Goal: Task Accomplishment & Management: Use online tool/utility

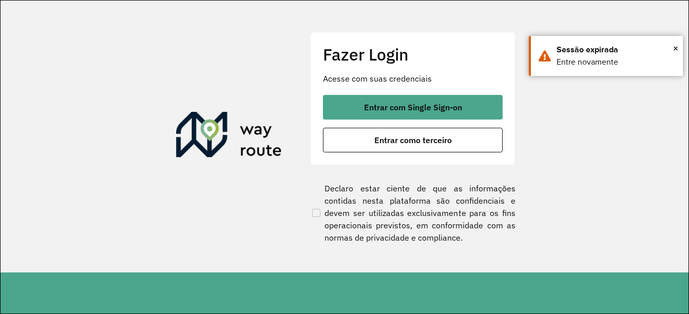
click at [410, 135] on button "Entrar como terceiro" at bounding box center [413, 140] width 180 height 25
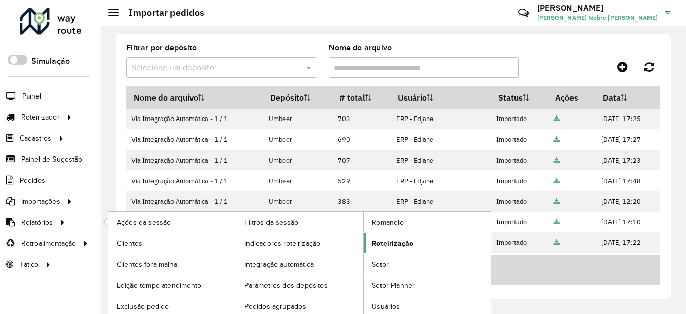
click at [392, 240] on span "Roteirização" at bounding box center [393, 243] width 42 height 11
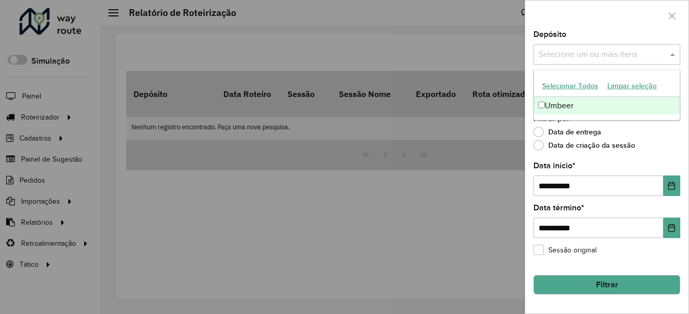
click at [592, 55] on input "text" at bounding box center [601, 55] width 131 height 12
click at [570, 107] on div "Umbeer" at bounding box center [607, 105] width 146 height 17
click at [550, 183] on input "**********" at bounding box center [599, 186] width 130 height 21
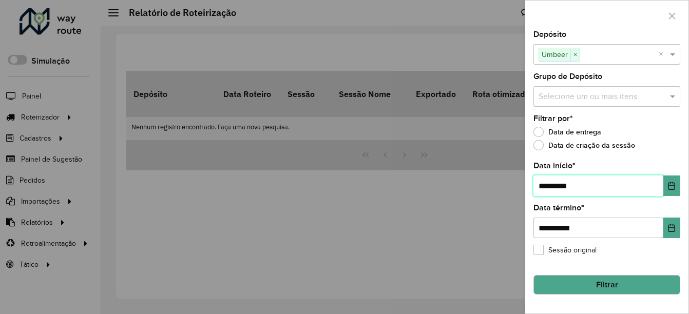
type input "**********"
click at [571, 288] on button "Filtrar" at bounding box center [607, 285] width 147 height 20
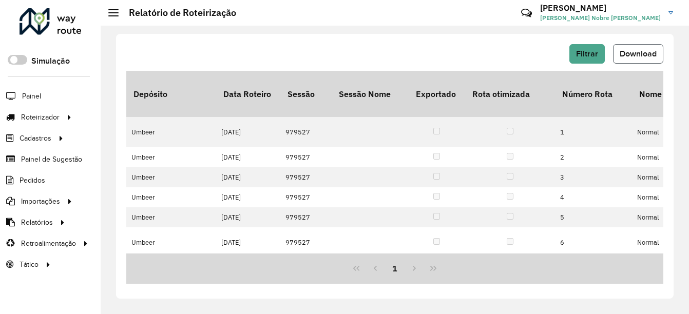
click at [633, 55] on span "Download" at bounding box center [638, 53] width 37 height 9
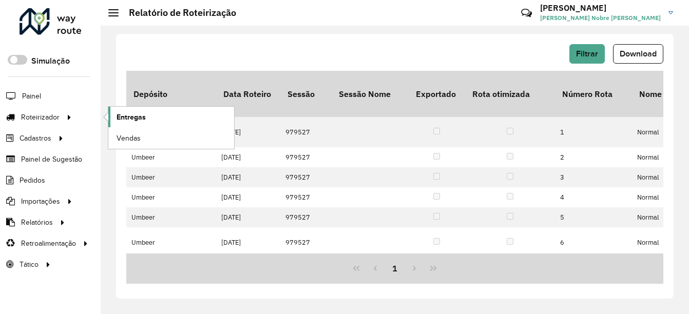
click at [140, 115] on span "Entregas" at bounding box center [131, 117] width 29 height 11
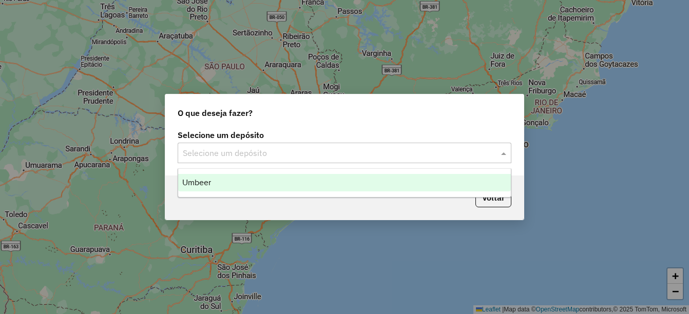
click at [235, 159] on div "Selecione um depósito" at bounding box center [345, 153] width 334 height 21
click at [229, 177] on div "Umbeer" at bounding box center [344, 182] width 333 height 17
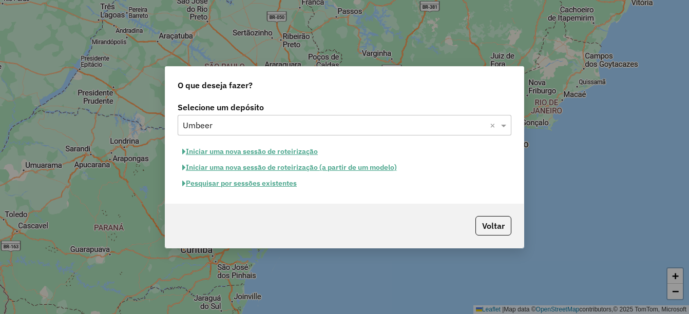
click at [275, 148] on button "Iniciar uma nova sessão de roteirização" at bounding box center [250, 152] width 145 height 16
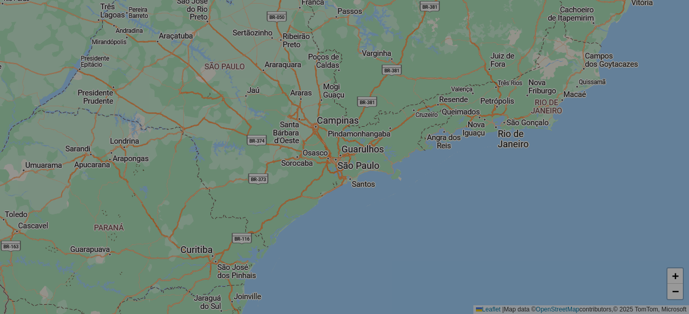
select select "*"
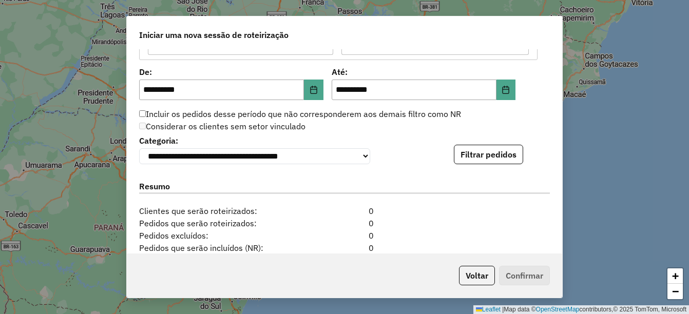
scroll to position [976, 0]
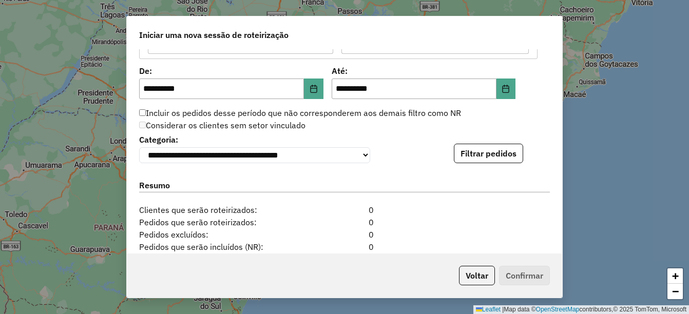
click at [494, 145] on div "**********" at bounding box center [344, 147] width 411 height 31
click at [492, 151] on button "Filtrar pedidos" at bounding box center [488, 154] width 69 height 20
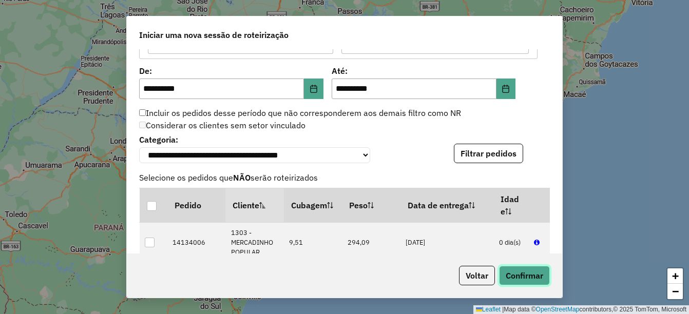
click at [521, 277] on button "Confirmar" at bounding box center [524, 276] width 51 height 20
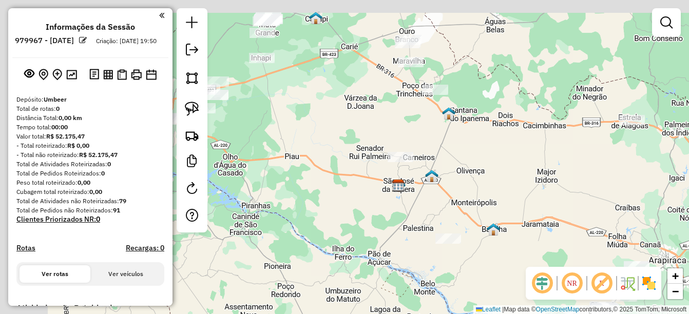
drag, startPoint x: 286, startPoint y: 111, endPoint x: 342, endPoint y: 142, distance: 64.4
click at [342, 142] on div "Janela de atendimento Grade de atendimento Capacidade Transportadoras Veículos …" at bounding box center [344, 157] width 689 height 314
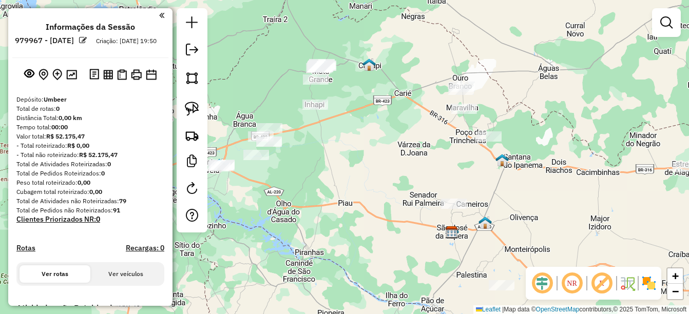
drag, startPoint x: 331, startPoint y: 97, endPoint x: 382, endPoint y: 141, distance: 67.7
click at [382, 141] on div "Janela de atendimento Grade de atendimento Capacidade Transportadoras Veículos …" at bounding box center [344, 157] width 689 height 314
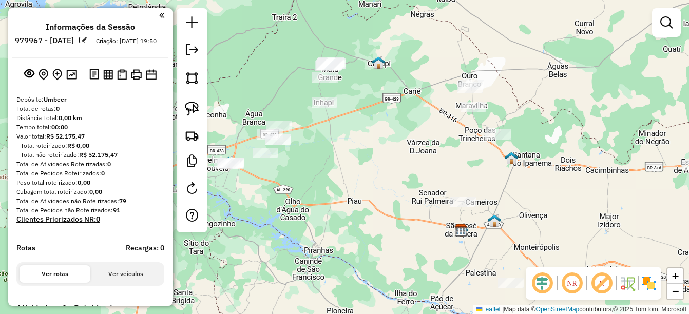
drag, startPoint x: 364, startPoint y: 155, endPoint x: 445, endPoint y: 141, distance: 81.8
click at [445, 141] on div "Janela de atendimento Grade de atendimento Capacidade Transportadoras Veículos …" at bounding box center [344, 157] width 689 height 314
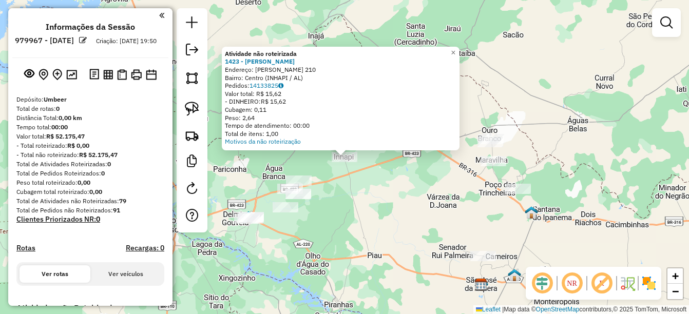
click at [342, 210] on div "Atividade não roteirizada 1423 - [PERSON_NAME]: GRACILIANO RAMOS 210 Bairro: Ce…" at bounding box center [344, 157] width 689 height 314
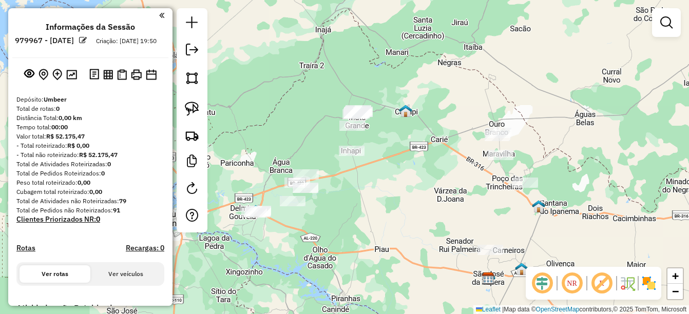
drag, startPoint x: 340, startPoint y: 204, endPoint x: 381, endPoint y: 173, distance: 51.3
click at [381, 173] on div "Janela de atendimento Grade de atendimento Capacidade Transportadoras Veículos …" at bounding box center [344, 157] width 689 height 314
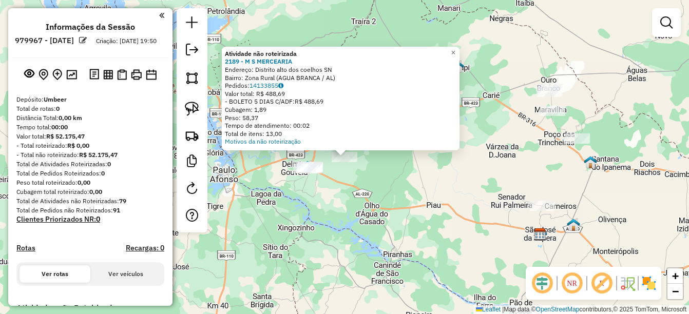
click at [366, 182] on div "Atividade não roteirizada 2189 - M S MERCEARIA Endereço: Distrito alto dos coel…" at bounding box center [344, 157] width 689 height 314
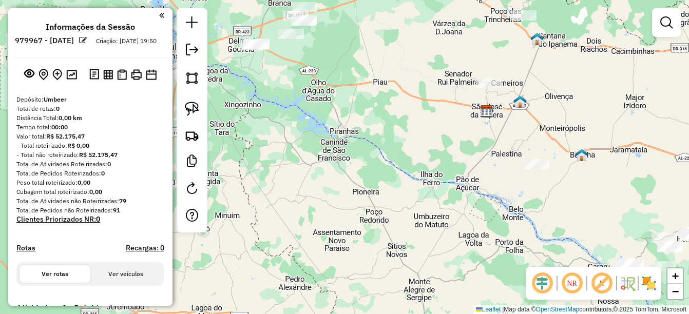
drag, startPoint x: 416, startPoint y: 131, endPoint x: 373, endPoint y: 18, distance: 120.3
click at [373, 18] on div "Janela de atendimento Grade de atendimento Capacidade Transportadoras Veículos …" at bounding box center [344, 157] width 689 height 314
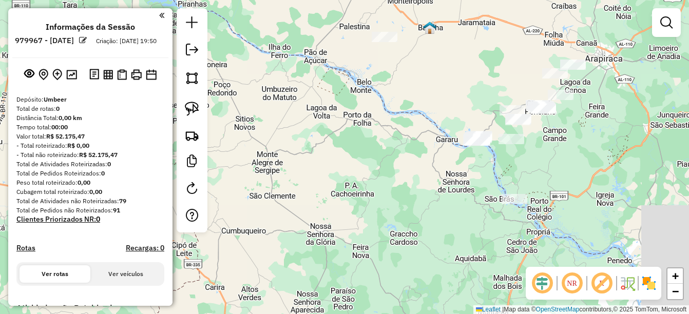
drag, startPoint x: 461, startPoint y: 104, endPoint x: 312, endPoint y: -3, distance: 182.9
click at [312, 0] on html "**********" at bounding box center [344, 157] width 689 height 314
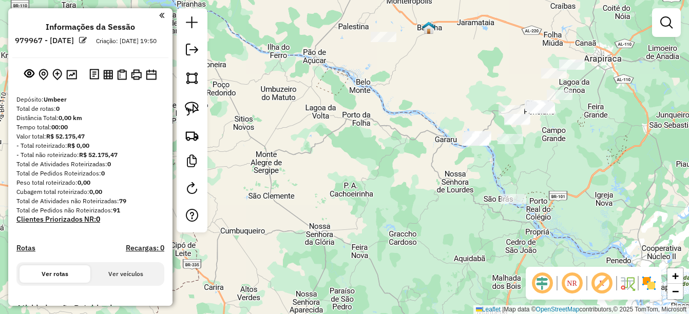
drag, startPoint x: 529, startPoint y: 156, endPoint x: 427, endPoint y: 168, distance: 103.0
click at [427, 168] on div "Janela de atendimento Grade de atendimento Capacidade Transportadoras Veículos …" at bounding box center [344, 157] width 689 height 314
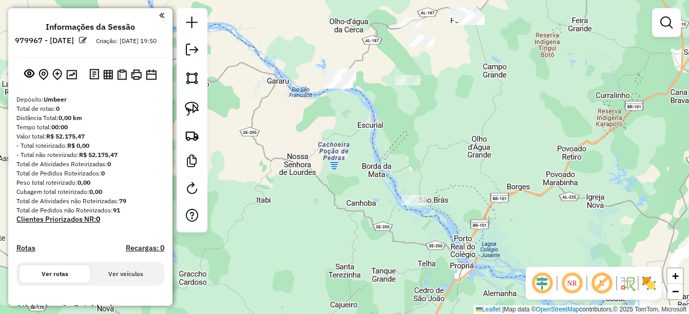
drag, startPoint x: 553, startPoint y: 146, endPoint x: 539, endPoint y: 72, distance: 75.9
click at [539, 72] on div "Janela de atendimento Grade de atendimento Capacidade Transportadoras Veículos …" at bounding box center [344, 157] width 689 height 314
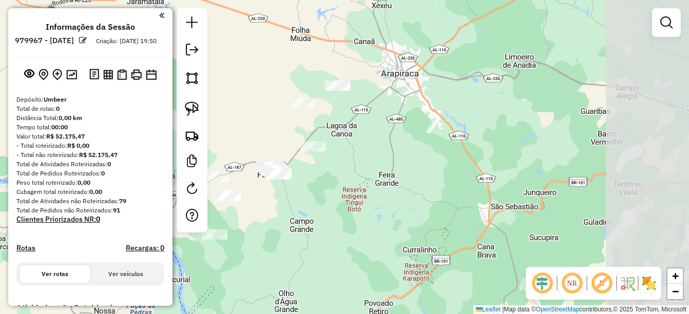
drag, startPoint x: 502, startPoint y: 82, endPoint x: 316, endPoint y: 246, distance: 247.4
click at [316, 246] on div "Janela de atendimento Grade de atendimento Capacidade Transportadoras Veículos …" at bounding box center [344, 157] width 689 height 314
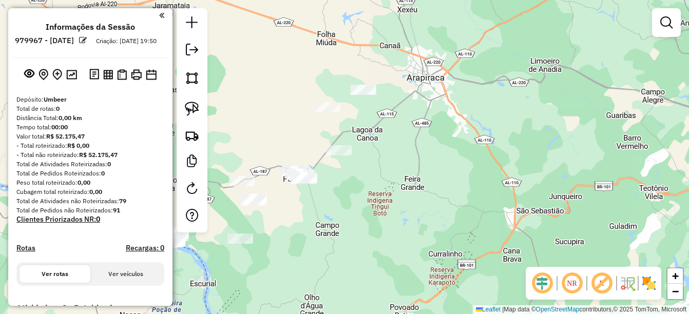
drag, startPoint x: 298, startPoint y: 192, endPoint x: 420, endPoint y: 193, distance: 122.2
click at [420, 193] on div "Janela de atendimento Grade de atendimento Capacidade Transportadoras Veículos …" at bounding box center [344, 157] width 689 height 314
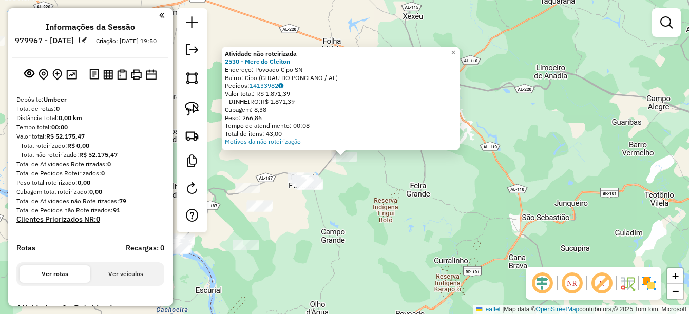
click at [313, 233] on div "Atividade não roteirizada 2530 - Merc do Cleiton Endereço: Povoado Cipo SN Bair…" at bounding box center [344, 157] width 689 height 314
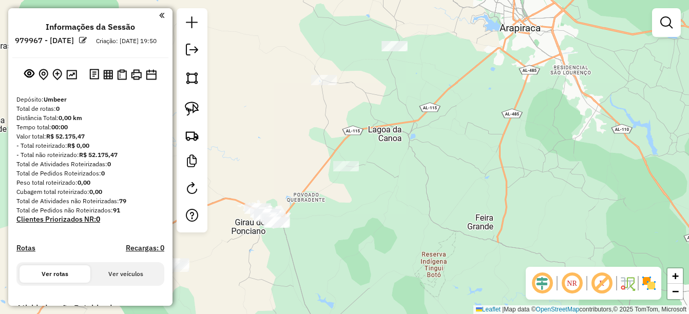
click at [348, 172] on div at bounding box center [346, 166] width 26 height 10
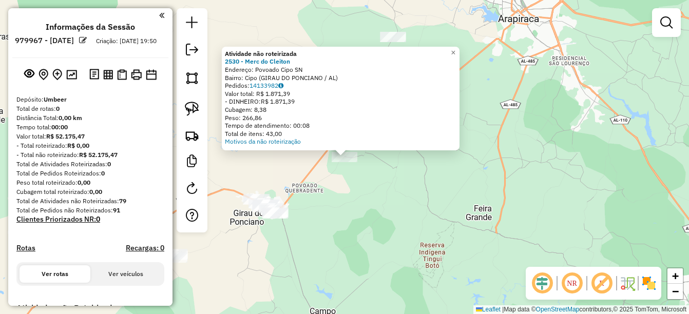
click at [326, 203] on div "Atividade não roteirizada 2530 - Merc do Cleiton Endereço: Povoado Cipo SN Bair…" at bounding box center [344, 157] width 689 height 314
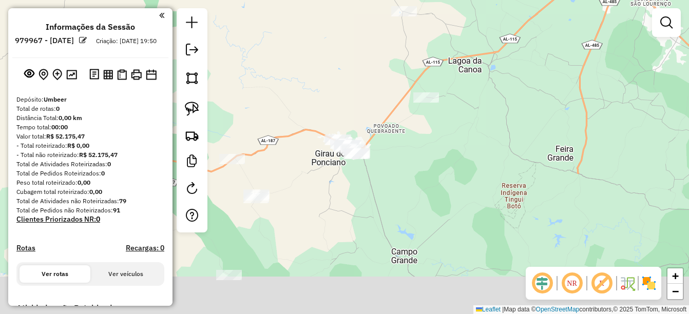
drag, startPoint x: 318, startPoint y: 170, endPoint x: 393, endPoint y: 127, distance: 86.3
click at [404, 108] on div "Janela de atendimento Grade de atendimento Capacidade Transportadoras Veículos …" at bounding box center [344, 157] width 689 height 314
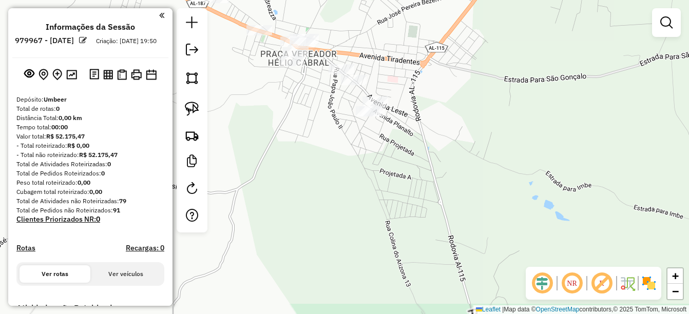
drag, startPoint x: 391, startPoint y: 101, endPoint x: 392, endPoint y: 108, distance: 6.7
click at [392, 102] on div "Janela de atendimento Grade de atendimento Capacidade Transportadoras Veículos …" at bounding box center [344, 157] width 689 height 314
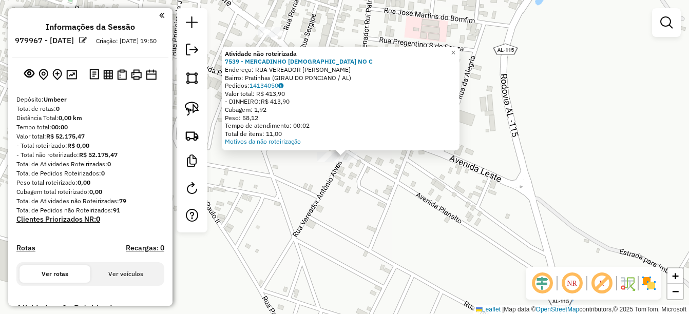
click at [362, 173] on div "Atividade não roteirizada 7539 - MERCADINHO DEUS NO C Endereço: RUA VEREADOR [P…" at bounding box center [344, 157] width 689 height 314
click at [345, 187] on div "Atividade não roteirizada 7539 - MERCADINHO DEUS NO C Endereço: RUA VEREADOR [P…" at bounding box center [344, 157] width 689 height 314
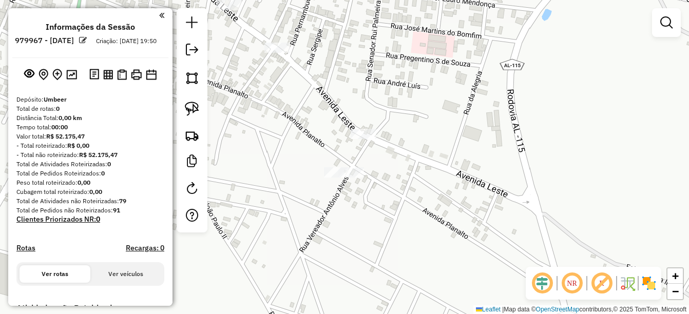
click at [374, 165] on div "Janela de atendimento Grade de atendimento Capacidade Transportadoras Veículos …" at bounding box center [344, 157] width 689 height 314
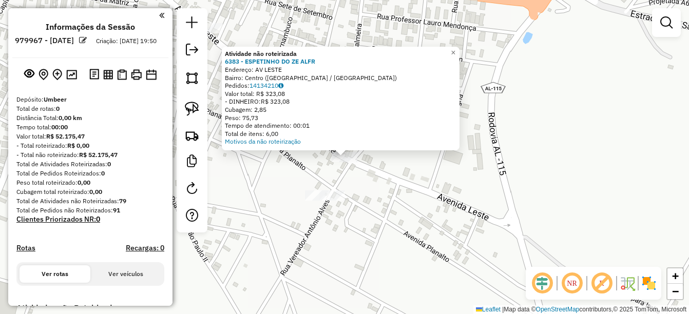
click at [390, 165] on div "Atividade não roteirizada 6383 - ESPETINHO DO ZE ALFR Endereço: AV LESTE Bairro…" at bounding box center [344, 157] width 689 height 314
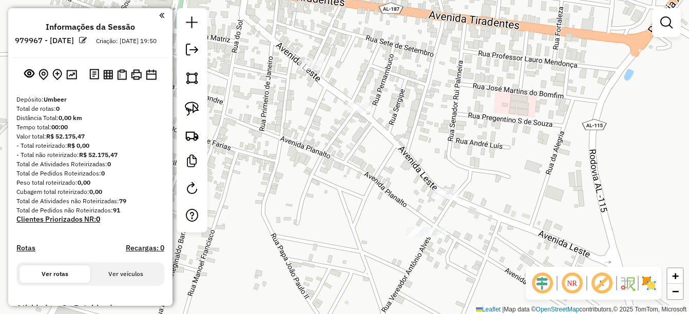
drag, startPoint x: 374, startPoint y: 145, endPoint x: 498, endPoint y: 192, distance: 133.0
click at [498, 192] on div "Janela de atendimento Grade de atendimento Capacidade Transportadoras Veículos …" at bounding box center [344, 157] width 689 height 314
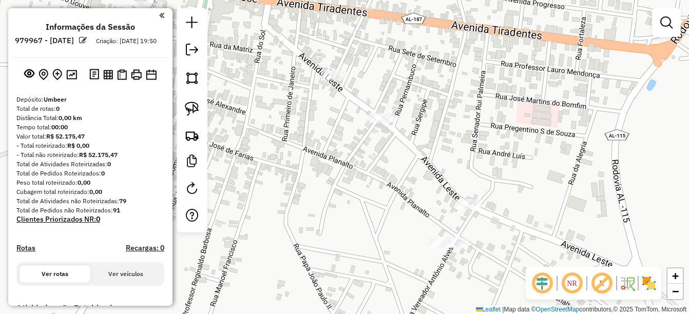
click at [380, 123] on div at bounding box center [382, 118] width 26 height 10
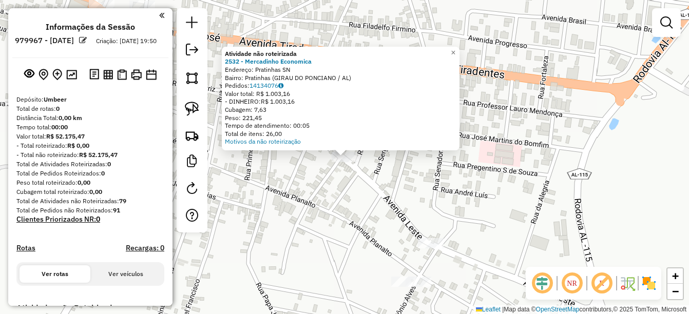
click at [281, 176] on div "Atividade não roteirizada 2532 - Mercadinho Economica Endereço: Pratinhas SN Ba…" at bounding box center [344, 157] width 689 height 314
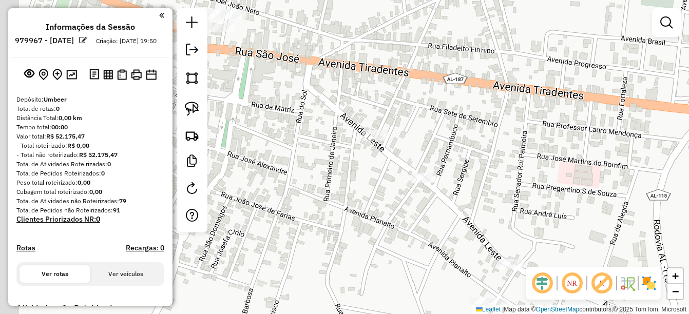
drag, startPoint x: 399, startPoint y: 165, endPoint x: 475, endPoint y: 183, distance: 78.5
click at [475, 183] on div "Janela de atendimento Grade de atendimento Capacidade Transportadoras Veículos …" at bounding box center [344, 157] width 689 height 314
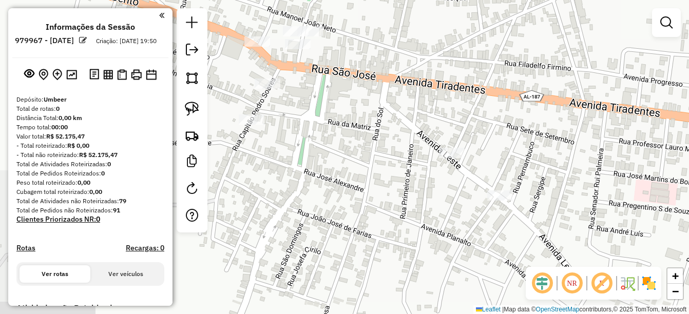
click at [453, 158] on div at bounding box center [452, 153] width 26 height 10
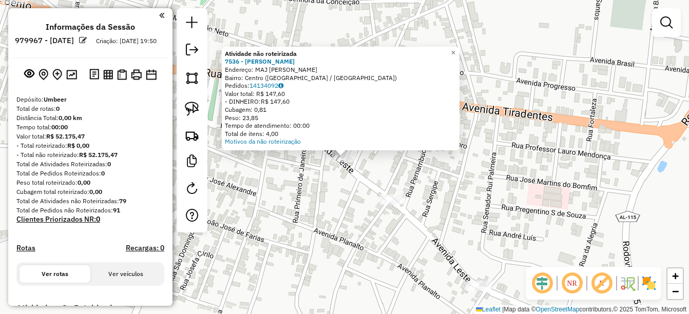
click at [464, 191] on div "Atividade não roteirizada 7536 - MERCADINHO NUNES Endereço: MAJ [PERSON_NAME]: …" at bounding box center [344, 157] width 689 height 314
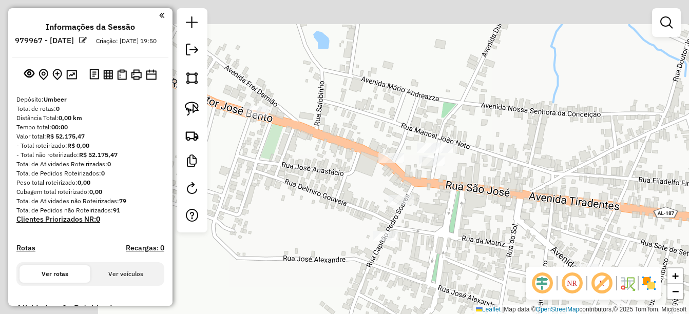
drag, startPoint x: 462, startPoint y: 266, endPoint x: 516, endPoint y: 293, distance: 60.4
click at [516, 293] on div "Janela de atendimento Grade de atendimento Capacidade Transportadoras Veículos …" at bounding box center [344, 157] width 689 height 314
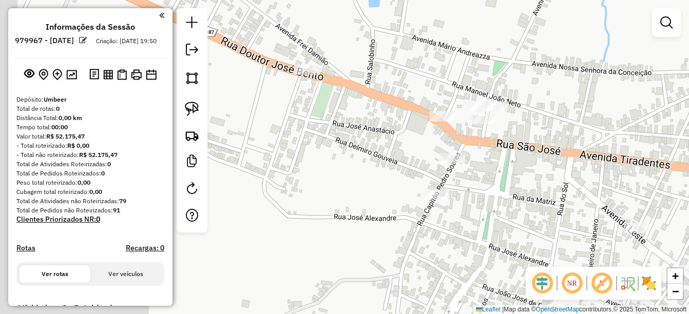
drag, startPoint x: 477, startPoint y: 216, endPoint x: 501, endPoint y: 173, distance: 49.4
click at [505, 176] on div "Janela de atendimento Grade de atendimento Capacidade Transportadoras Veículos …" at bounding box center [344, 157] width 689 height 314
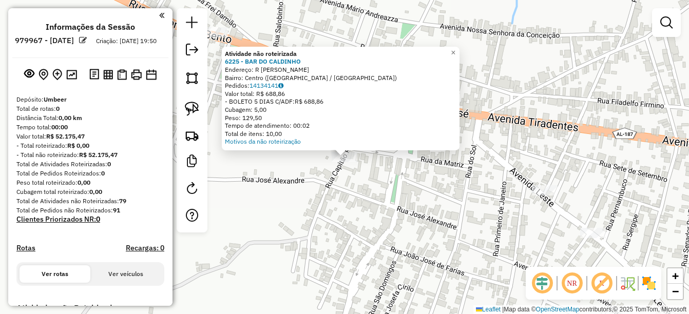
click at [437, 167] on div "Atividade não roteirizada 6225 - BAR DO CALDINHO Endereço: R CAPITaO [PERSON_NA…" at bounding box center [344, 157] width 689 height 314
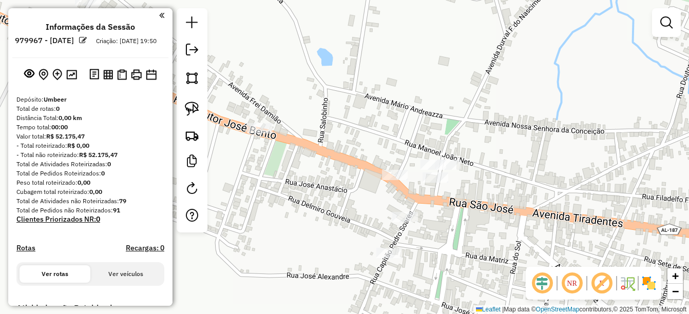
drag, startPoint x: 387, startPoint y: 164, endPoint x: 432, endPoint y: 243, distance: 91.6
click at [432, 243] on div "Janela de atendimento Grade de atendimento Capacidade Transportadoras Veículos …" at bounding box center [344, 157] width 689 height 314
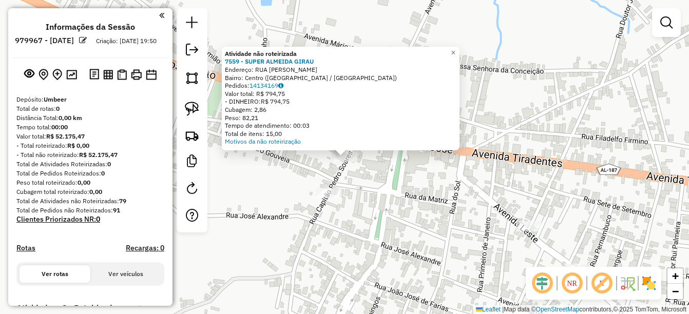
click at [494, 180] on div "Atividade não roteirizada 7559 - SUPER ALMEIDA GIRAU Endereço: RUA [PERSON_NAME…" at bounding box center [344, 157] width 689 height 314
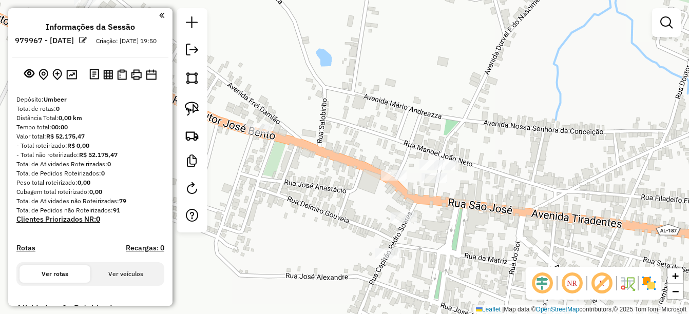
drag, startPoint x: 261, startPoint y: 100, endPoint x: 352, endPoint y: 162, distance: 110.0
click at [333, 161] on div "Janela de atendimento Grade de atendimento Capacidade Transportadoras Veículos …" at bounding box center [344, 157] width 689 height 314
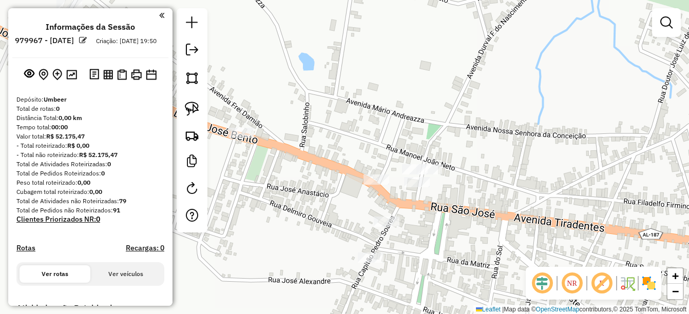
drag, startPoint x: 458, startPoint y: 200, endPoint x: 435, endPoint y: 203, distance: 22.8
click at [435, 203] on div "Janela de atendimento Grade de atendimento Capacidade Transportadoras Veículos …" at bounding box center [344, 157] width 689 height 314
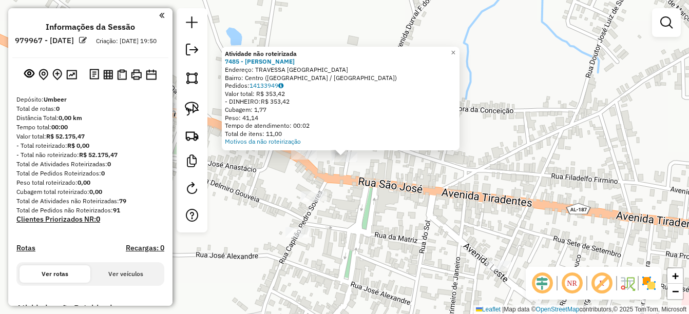
click at [428, 237] on div "Atividade não roteirizada 7485 - [PERSON_NAME]: TRAVESSA SAO [PERSON_NAME]: Cen…" at bounding box center [344, 157] width 689 height 314
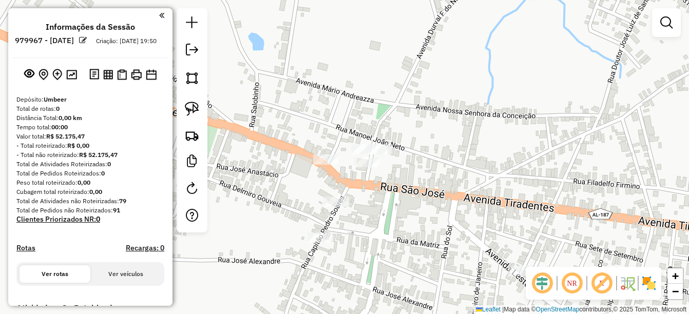
drag, startPoint x: 372, startPoint y: 189, endPoint x: 422, endPoint y: 207, distance: 53.5
click at [422, 207] on div "Janela de atendimento Grade de atendimento Capacidade Transportadoras Veículos …" at bounding box center [344, 157] width 689 height 314
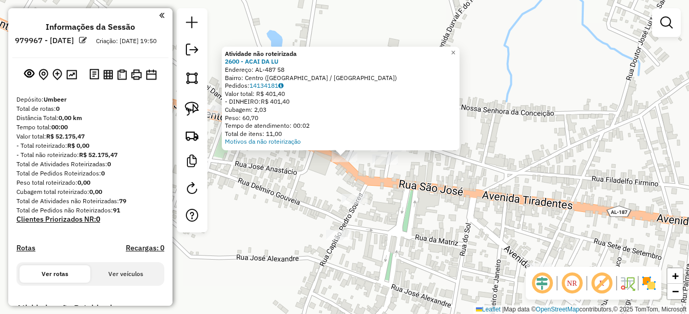
click at [420, 178] on div "Atividade não roteirizada 2600 - ACAI DA LU Endereço: AL-487 58 Bairro: Centro …" at bounding box center [344, 157] width 689 height 314
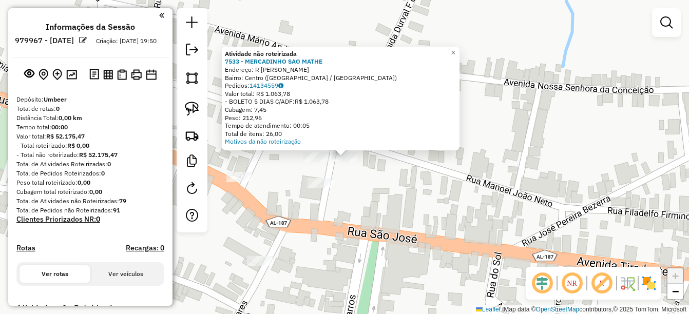
click at [313, 162] on div at bounding box center [316, 157] width 26 height 10
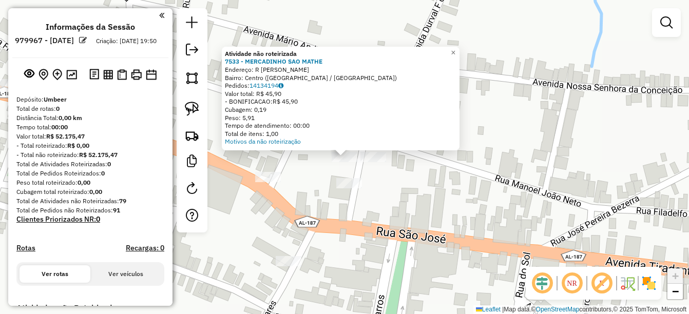
click at [314, 156] on div "Atividade não roteirizada 7533 - MERCADINHO SAO MATHE Endereço: R [PERSON_NAME]…" at bounding box center [344, 157] width 689 height 314
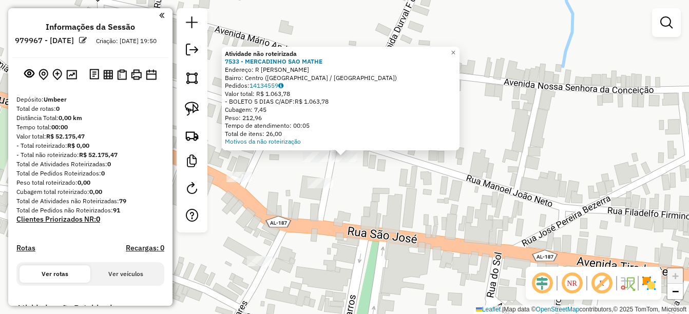
click at [420, 196] on div "Atividade não roteirizada 7533 - MERCADINHO SAO MATHE Endereço: R [PERSON_NAME]…" at bounding box center [344, 157] width 689 height 314
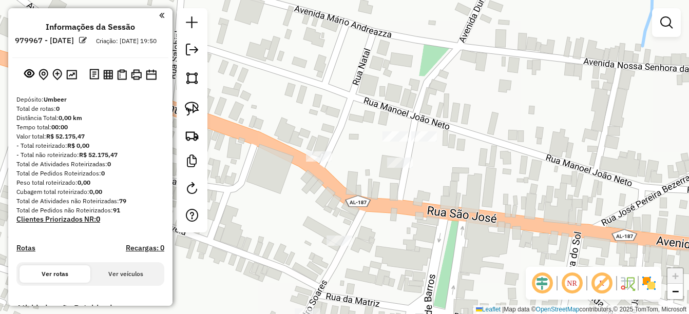
drag, startPoint x: 436, startPoint y: 193, endPoint x: 506, endPoint y: 161, distance: 77.7
click at [475, 180] on div "Janela de atendimento Grade de atendimento Capacidade Transportadoras Veículos …" at bounding box center [344, 157] width 689 height 314
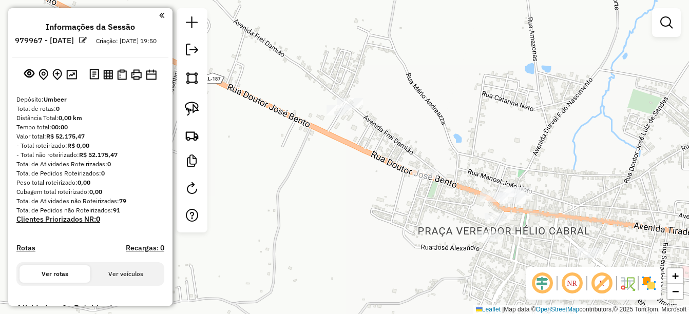
drag, startPoint x: 425, startPoint y: 198, endPoint x: 435, endPoint y: 226, distance: 29.2
click at [435, 228] on div "Janela de atendimento Grade de atendimento Capacidade Transportadoras Veículos …" at bounding box center [344, 157] width 689 height 314
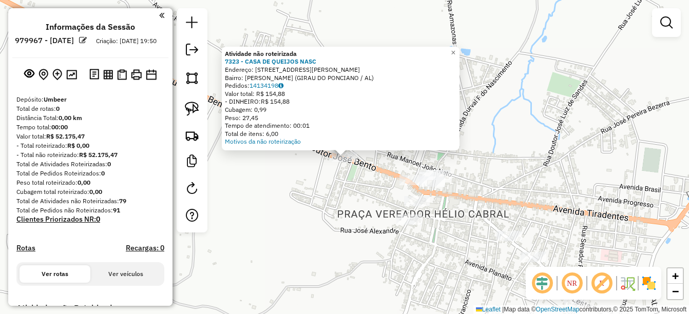
click at [364, 191] on div "Atividade não roteirizada 7323 - CASA DE QUEIJOS NASC Endereço: [STREET_ADDRESS…" at bounding box center [344, 157] width 689 height 314
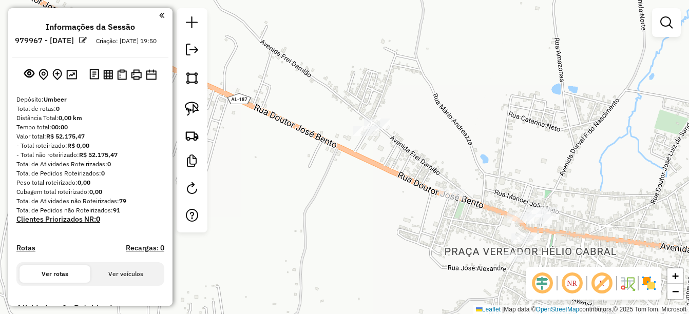
drag, startPoint x: 394, startPoint y: 241, endPoint x: 444, endPoint y: 259, distance: 53.3
click at [444, 265] on div "Janela de atendimento Grade de atendimento Capacidade Transportadoras Veículos …" at bounding box center [344, 157] width 689 height 314
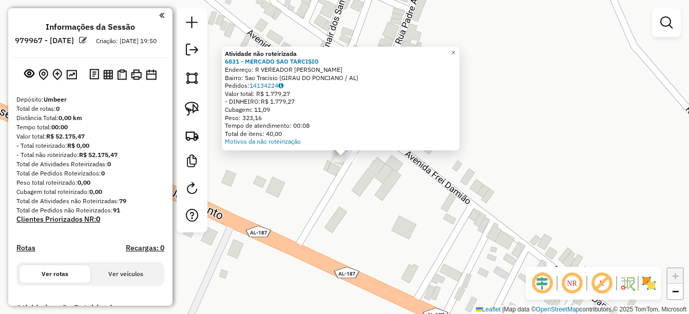
click at [407, 180] on div "Atividade não roteirizada 6831 - MERCADO SAO [PERSON_NAME]: R VEREADOR [PERSON_…" at bounding box center [344, 157] width 689 height 314
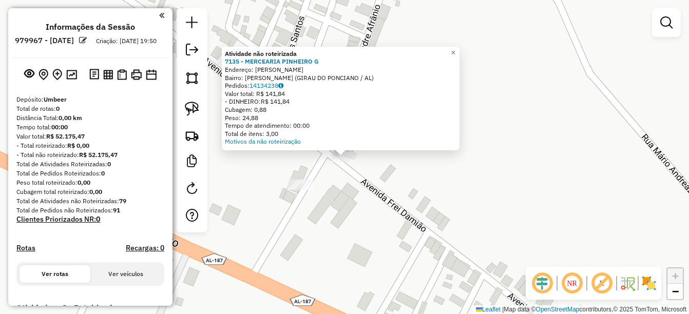
click at [375, 213] on div "Atividade não roteirizada 7135 - MERCEARIA PINHEIRO G Endereço: FREI DAMIAO Bai…" at bounding box center [344, 157] width 689 height 314
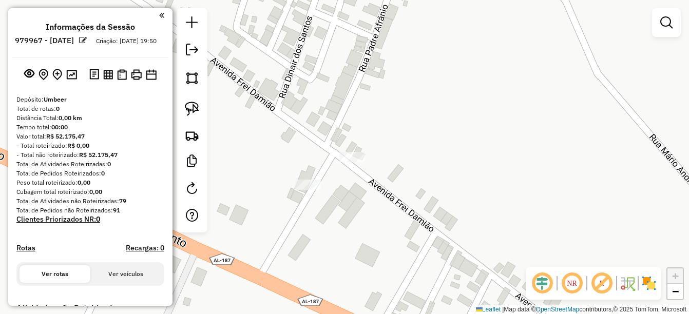
drag, startPoint x: 366, startPoint y: 224, endPoint x: 532, endPoint y: 199, distance: 167.4
click at [526, 200] on div "Janela de atendimento Grade de atendimento Capacidade Transportadoras Veículos …" at bounding box center [344, 157] width 689 height 314
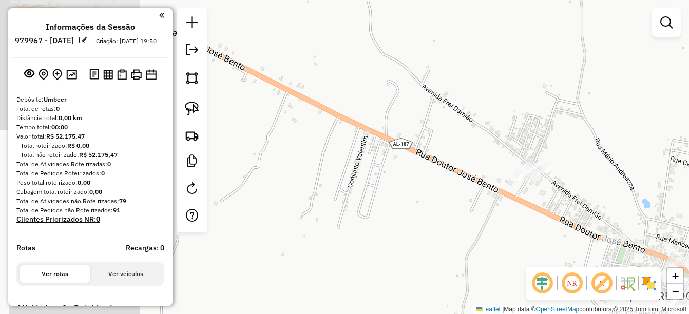
drag, startPoint x: 361, startPoint y: 211, endPoint x: 348, endPoint y: 220, distance: 15.7
click at [348, 220] on div "Janela de atendimento Grade de atendimento Capacidade Transportadoras Veículos …" at bounding box center [344, 157] width 689 height 314
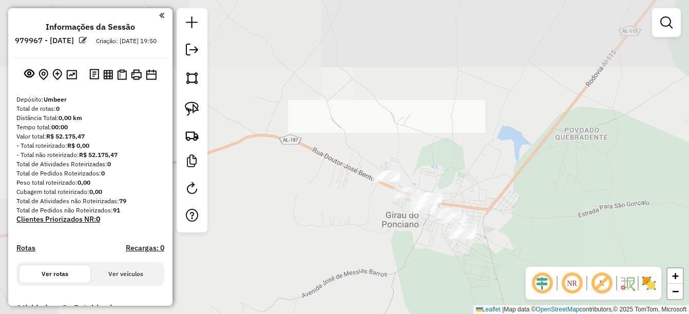
drag, startPoint x: 444, startPoint y: 237, endPoint x: 492, endPoint y: 146, distance: 103.4
click at [492, 160] on div "Janela de atendimento Grade de atendimento Capacidade Transportadoras Veículos …" at bounding box center [344, 157] width 689 height 314
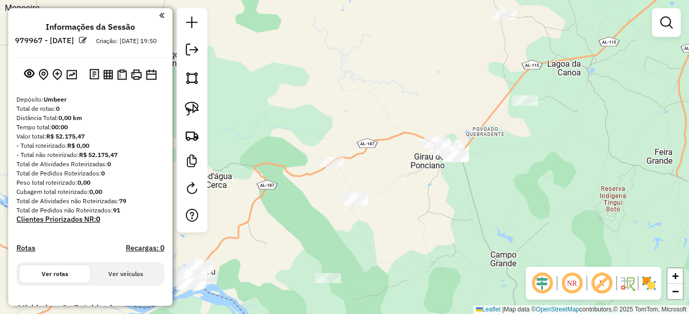
drag, startPoint x: 525, startPoint y: 155, endPoint x: 468, endPoint y: 224, distance: 89.8
click at [468, 224] on div "Janela de atendimento Grade de atendimento Capacidade Transportadoras Veículos …" at bounding box center [344, 157] width 689 height 314
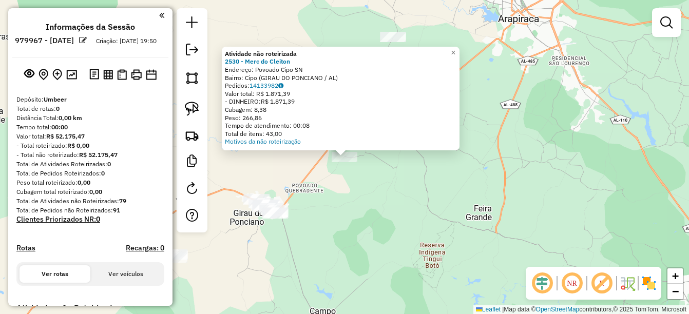
click at [384, 237] on div "Atividade não roteirizada 2530 - Merc do Cleiton Endereço: Povoado Cipo SN Bair…" at bounding box center [344, 157] width 689 height 314
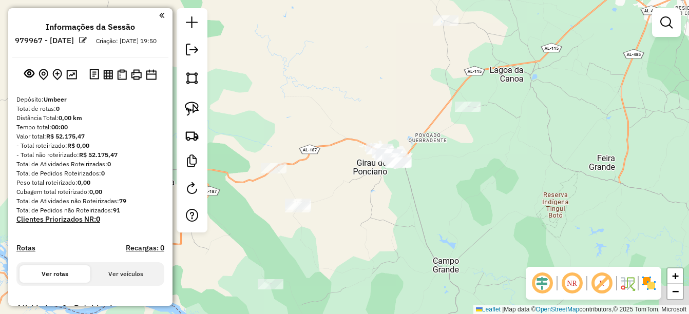
drag, startPoint x: 469, startPoint y: 191, endPoint x: 457, endPoint y: 154, distance: 38.5
click at [469, 183] on div "Janela de atendimento Grade de atendimento Capacidade Transportadoras Veículos …" at bounding box center [344, 157] width 689 height 314
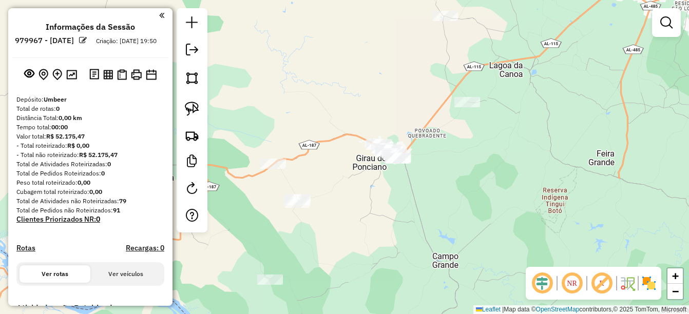
click at [460, 107] on div at bounding box center [468, 102] width 26 height 10
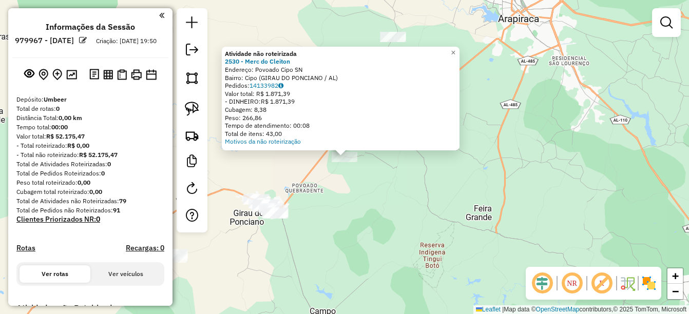
click at [374, 246] on div "Atividade não roteirizada 2530 - Merc do Cleiton Endereço: Povoado Cipo SN Bair…" at bounding box center [344, 157] width 689 height 314
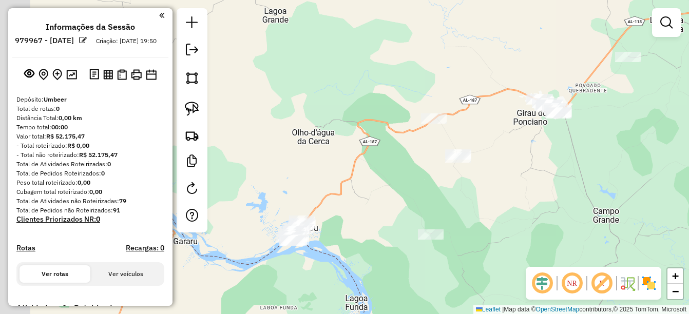
drag, startPoint x: 348, startPoint y: 251, endPoint x: 661, endPoint y: 140, distance: 331.4
click at [661, 140] on div "Janela de atendimento Grade de atendimento Capacidade Transportadoras Veículos …" at bounding box center [344, 157] width 689 height 314
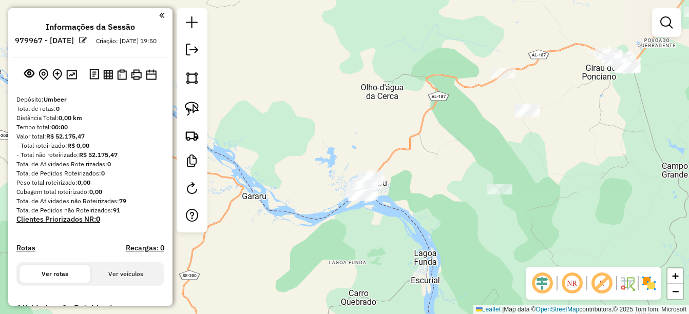
drag, startPoint x: 605, startPoint y: 176, endPoint x: 571, endPoint y: 165, distance: 34.9
click at [571, 165] on div "Janela de atendimento Grade de atendimento Capacidade Transportadoras Veículos …" at bounding box center [344, 157] width 689 height 314
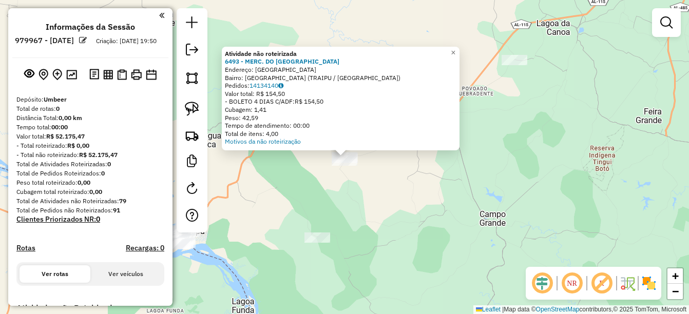
click at [366, 228] on div "Atividade não roteirizada 6493 - MERC. DO EDILSON Endereço: SAO [PERSON_NAME]: …" at bounding box center [344, 157] width 689 height 314
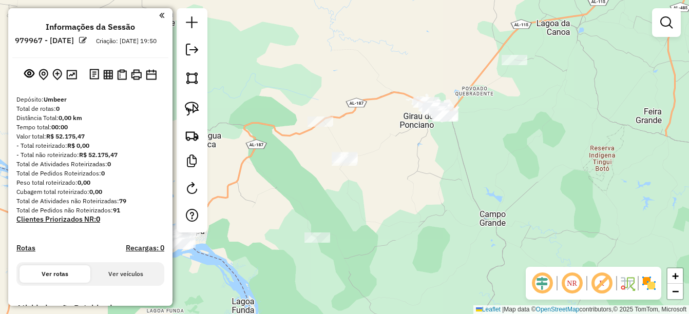
click at [323, 229] on div "Janela de atendimento Grade de atendimento Capacidade Transportadoras Veículos …" at bounding box center [344, 157] width 689 height 314
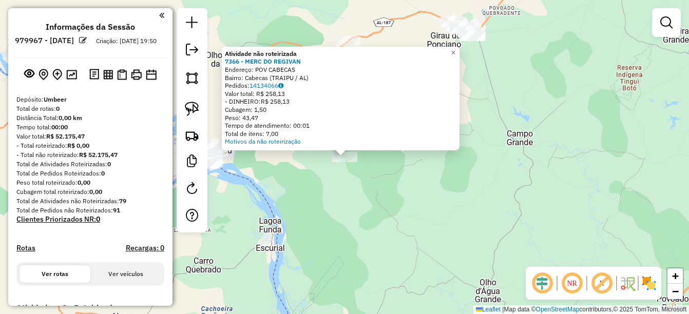
click at [356, 224] on div "Atividade não roteirizada 7366 - MERC DO REGIVAN Endereço: POV CABECAS Bairro: …" at bounding box center [344, 157] width 689 height 314
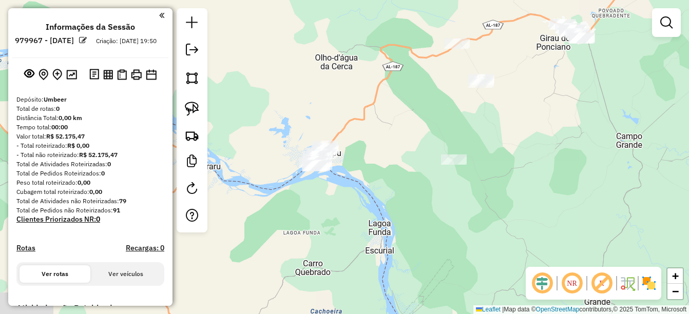
drag, startPoint x: 413, startPoint y: 216, endPoint x: 442, endPoint y: 215, distance: 28.3
click at [442, 215] on div "Janela de atendimento Grade de atendimento Capacidade Transportadoras Veículos …" at bounding box center [344, 157] width 689 height 314
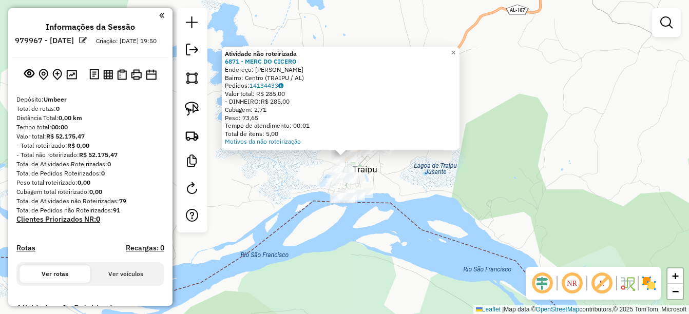
click at [419, 201] on div "Atividade não roteirizada 6871 - MERC DO CICERO Endereço: ERASMO LIMA DIAS Bair…" at bounding box center [344, 157] width 689 height 314
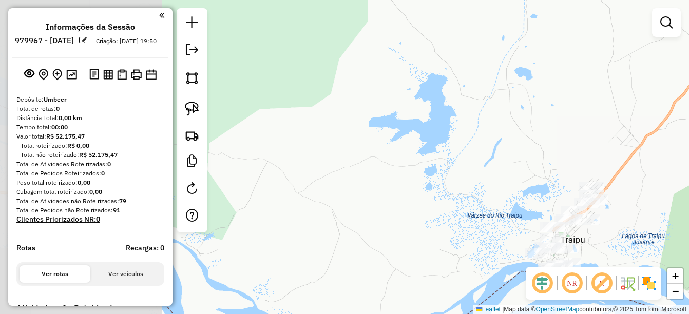
drag, startPoint x: 239, startPoint y: 168, endPoint x: 440, endPoint y: 227, distance: 208.7
click at [447, 238] on div "Janela de atendimento Grade de atendimento Capacidade Transportadoras Veículos …" at bounding box center [344, 157] width 689 height 314
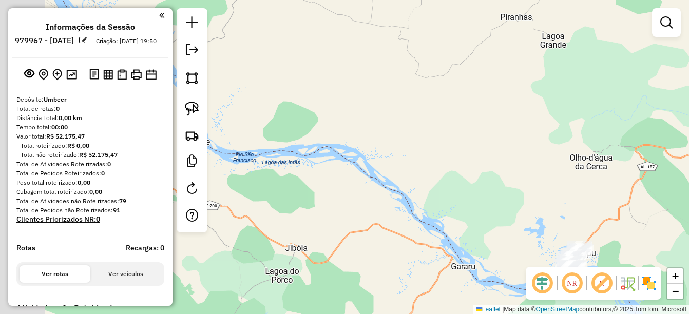
drag, startPoint x: 367, startPoint y: 252, endPoint x: 472, endPoint y: 287, distance: 111.1
click at [468, 292] on div "Janela de atendimento Grade de atendimento Capacidade Transportadoras Veículos …" at bounding box center [344, 157] width 689 height 314
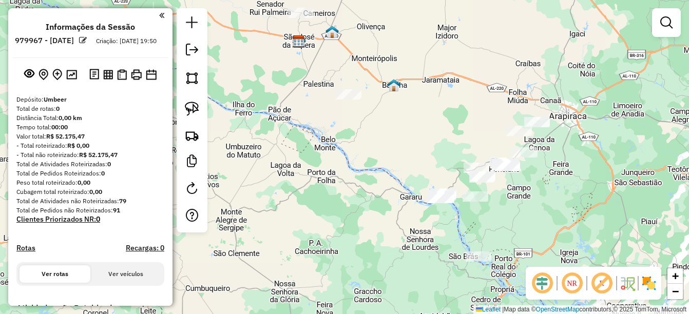
drag, startPoint x: 308, startPoint y: 126, endPoint x: 527, endPoint y: 324, distance: 295.0
click at [527, 314] on html "**********" at bounding box center [344, 157] width 689 height 314
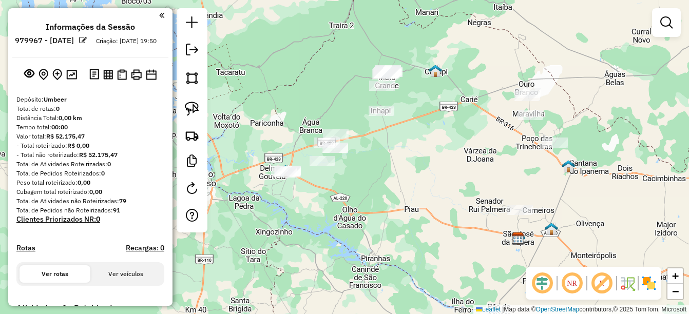
click at [386, 80] on div at bounding box center [385, 74] width 26 height 10
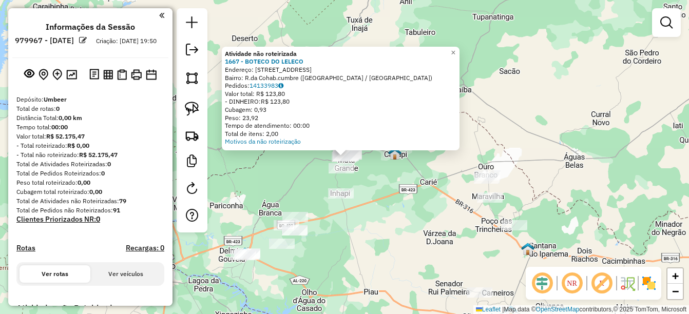
click at [371, 228] on div "Atividade não roteirizada 1667 - BOTECO DO LELECO Endereço: [PERSON_NAME][STREE…" at bounding box center [344, 157] width 689 height 314
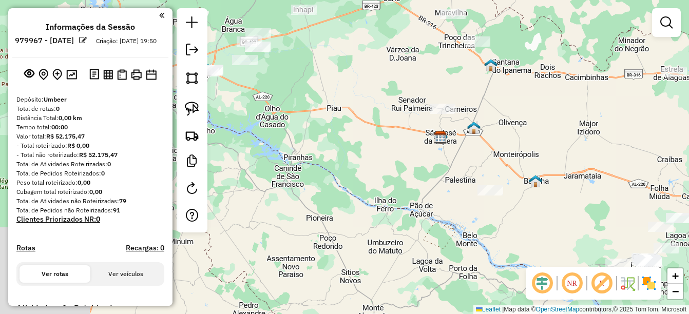
drag, startPoint x: 378, startPoint y: 165, endPoint x: 354, endPoint y: 44, distance: 123.4
click at [354, 44] on div "Janela de atendimento Grade de atendimento Capacidade Transportadoras Veículos …" at bounding box center [344, 157] width 689 height 314
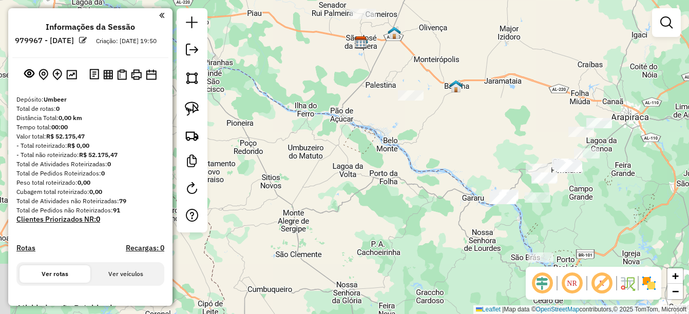
drag, startPoint x: 417, startPoint y: 167, endPoint x: 360, endPoint y: 112, distance: 79.2
click at [360, 112] on div "Janela de atendimento Grade de atendimento Capacidade Transportadoras Veículos …" at bounding box center [344, 157] width 689 height 314
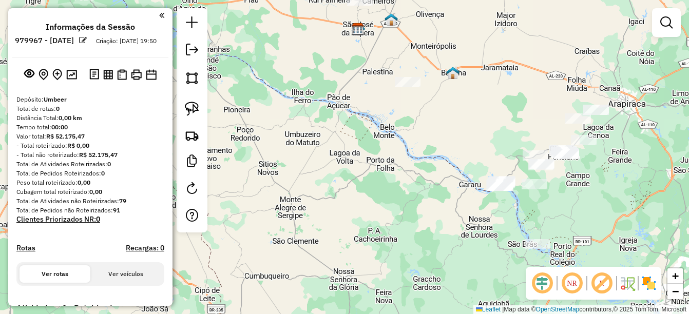
drag, startPoint x: 381, startPoint y: 172, endPoint x: 340, endPoint y: 93, distance: 88.9
click at [340, 93] on div "Janela de atendimento Grade de atendimento Capacidade Transportadoras Veículos …" at bounding box center [344, 157] width 689 height 314
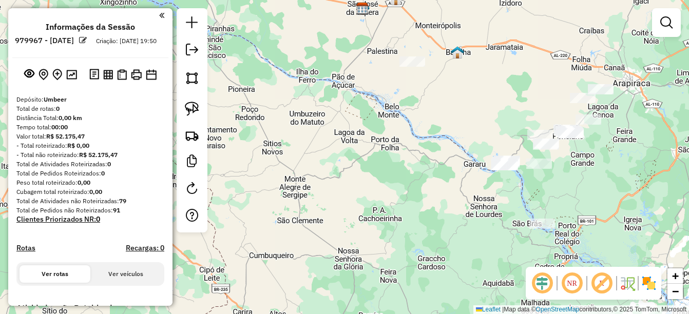
drag, startPoint x: 367, startPoint y: 141, endPoint x: 426, endPoint y: 198, distance: 82.5
click at [426, 198] on div "Janela de atendimento Grade de atendimento Capacidade Transportadoras Veículos …" at bounding box center [344, 157] width 689 height 314
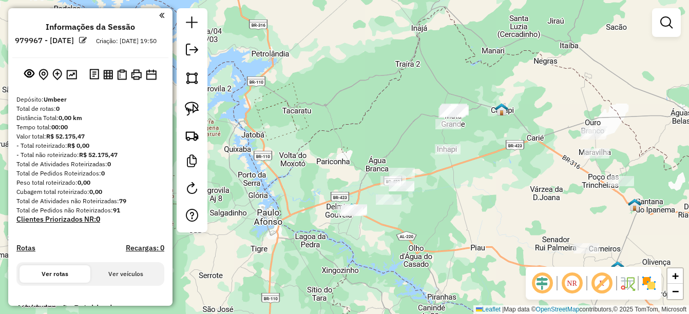
drag, startPoint x: 317, startPoint y: 124, endPoint x: 493, endPoint y: 337, distance: 276.2
click at [493, 314] on html "**********" at bounding box center [344, 157] width 689 height 314
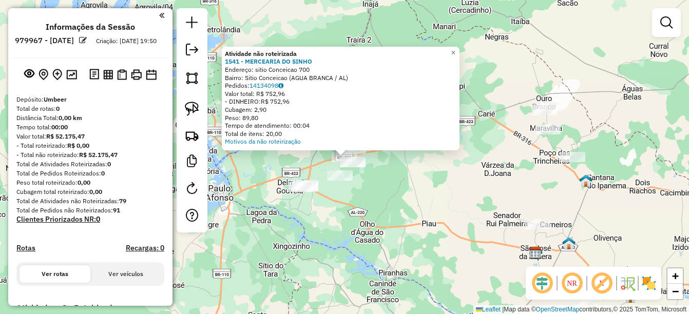
drag, startPoint x: 419, startPoint y: 234, endPoint x: 385, endPoint y: 210, distance: 41.9
click at [412, 231] on div "Atividade não roteirizada 1541 - MERCEARIA DO SINHO Endereço: sitio Conceicao 7…" at bounding box center [344, 157] width 689 height 314
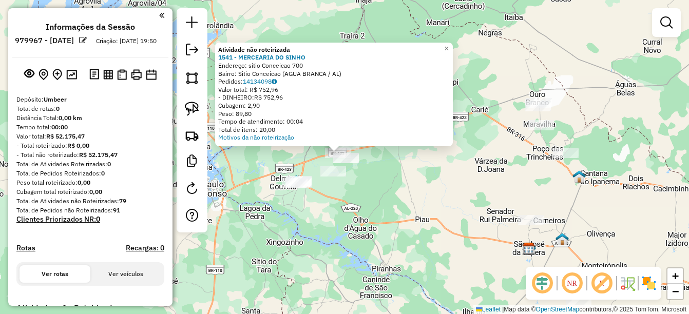
click at [415, 216] on div "Atividade não roteirizada 1541 - MERCEARIA DO SINHO Endereço: sitio Conceicao 7…" at bounding box center [344, 157] width 689 height 314
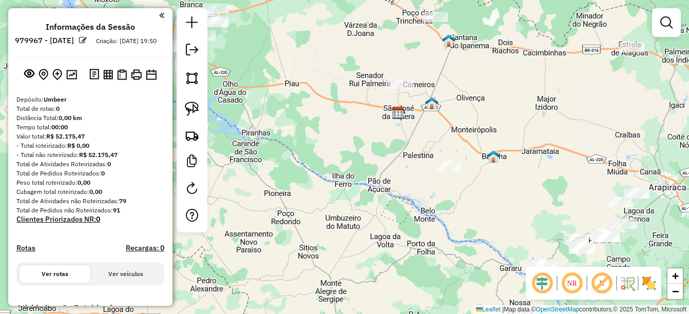
drag, startPoint x: 432, startPoint y: 256, endPoint x: 283, endPoint y: 93, distance: 220.7
click at [283, 93] on div "Janela de atendimento Grade de atendimento Capacidade Transportadoras Veículos …" at bounding box center [344, 157] width 689 height 314
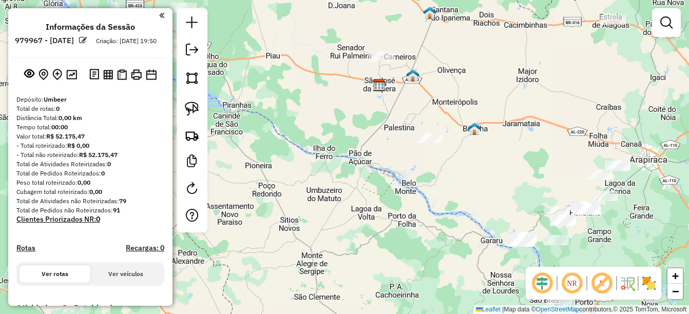
drag, startPoint x: 355, startPoint y: 177, endPoint x: 346, endPoint y: 173, distance: 10.3
click at [346, 173] on div "Janela de atendimento Grade de atendimento Capacidade Transportadoras Veículos …" at bounding box center [344, 157] width 689 height 314
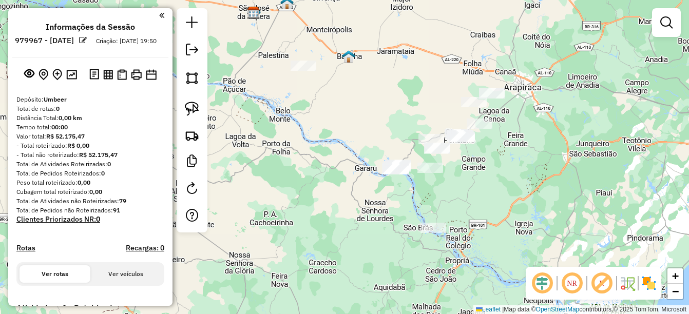
drag, startPoint x: 419, startPoint y: 168, endPoint x: 429, endPoint y: 190, distance: 23.2
click at [429, 190] on div "Janela de atendimento Grade de atendimento Capacidade Transportadoras Veículos …" at bounding box center [344, 157] width 689 height 314
click at [406, 193] on div "Janela de atendimento Grade de atendimento Capacidade Transportadoras Veículos …" at bounding box center [344, 157] width 689 height 314
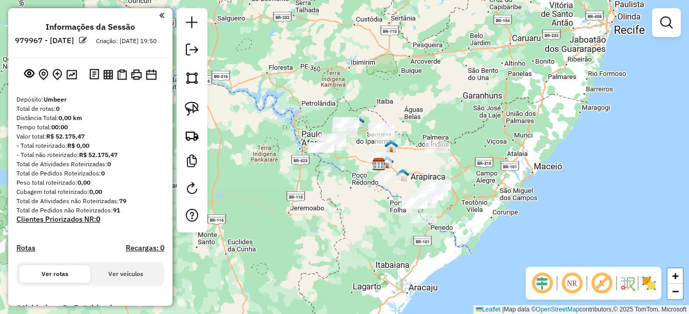
drag, startPoint x: 368, startPoint y: 200, endPoint x: 383, endPoint y: 225, distance: 29.5
click at [383, 225] on div "Janela de atendimento Grade de atendimento Capacidade Transportadoras Veículos …" at bounding box center [344, 157] width 689 height 314
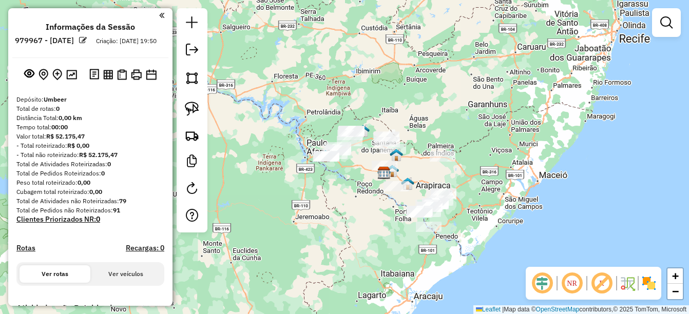
drag, startPoint x: 357, startPoint y: 198, endPoint x: 366, endPoint y: 223, distance: 26.6
click at [366, 223] on div "Janela de atendimento Grade de atendimento Capacidade Transportadoras Veículos …" at bounding box center [344, 157] width 689 height 314
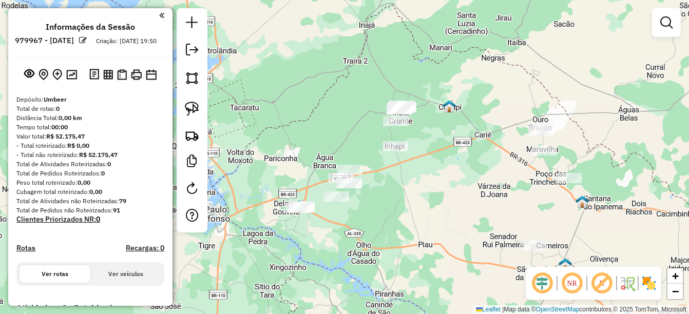
drag, startPoint x: 400, startPoint y: 171, endPoint x: 424, endPoint y: 222, distance: 56.8
click at [424, 222] on div "Janela de atendimento Grade de atendimento Capacidade Transportadoras Veículos …" at bounding box center [344, 157] width 689 height 314
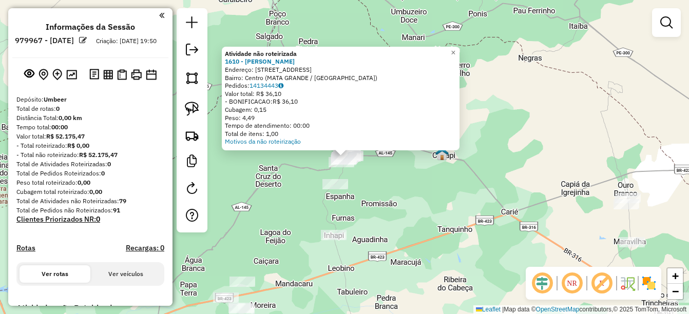
click at [373, 201] on div "Atividade não roteirizada 1610 - KIAFANNY LANCHES Endereço: [STREET_ADDRESS] Pe…" at bounding box center [344, 157] width 689 height 314
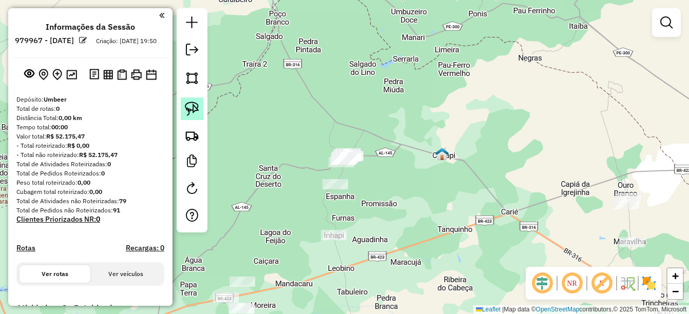
click at [187, 101] on link at bounding box center [192, 109] width 23 height 23
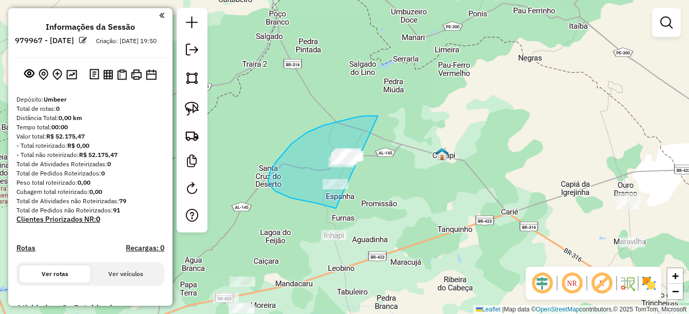
drag, startPoint x: 364, startPoint y: 116, endPoint x: 375, endPoint y: 205, distance: 89.6
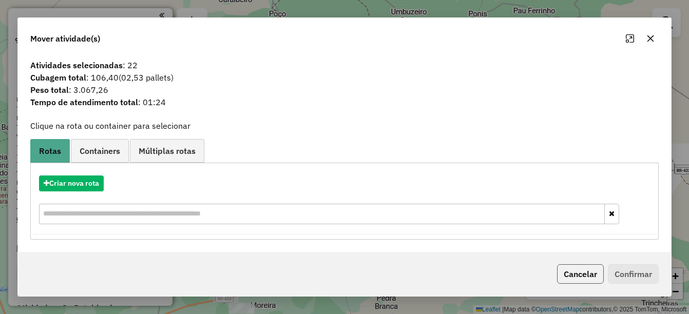
click at [579, 274] on button "Cancelar" at bounding box center [580, 275] width 47 height 20
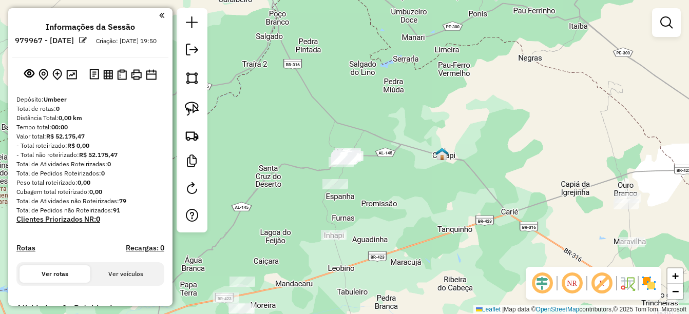
drag, startPoint x: 270, startPoint y: 227, endPoint x: 374, endPoint y: 181, distance: 114.1
click at [362, 184] on div "Janela de atendimento Grade de atendimento Capacidade Transportadoras Veículos …" at bounding box center [344, 157] width 689 height 314
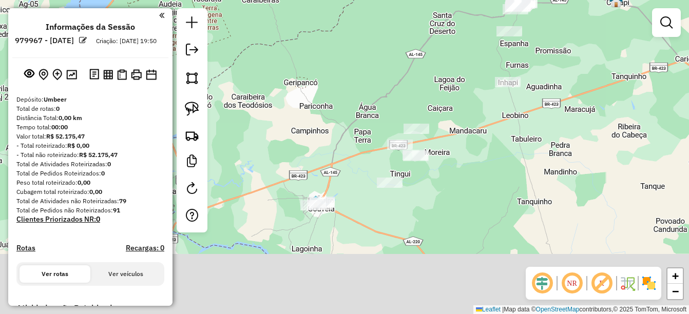
drag, startPoint x: 422, startPoint y: 212, endPoint x: 477, endPoint y: 154, distance: 79.9
click at [477, 154] on div "Janela de atendimento Grade de atendimento Capacidade Transportadoras Veículos …" at bounding box center [344, 157] width 689 height 314
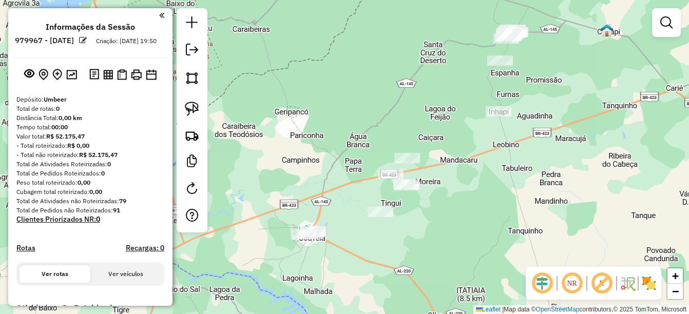
drag, startPoint x: 448, startPoint y: 197, endPoint x: 439, endPoint y: 227, distance: 30.7
click at [439, 227] on div "Janela de atendimento Grade de atendimento Capacidade Transportadoras Veículos …" at bounding box center [344, 157] width 689 height 314
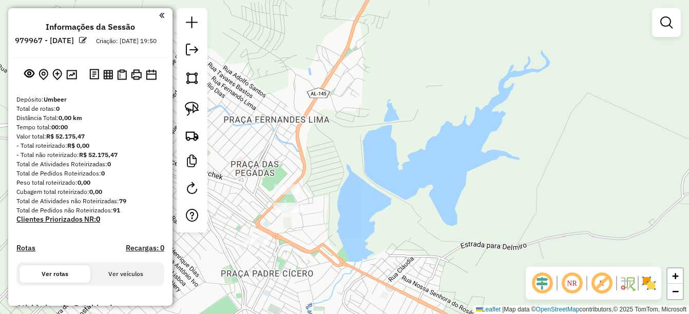
drag, startPoint x: 321, startPoint y: 237, endPoint x: 332, endPoint y: 245, distance: 14.0
click at [332, 245] on div "Janela de atendimento Grade de atendimento Capacidade Transportadoras Veículos …" at bounding box center [344, 157] width 689 height 314
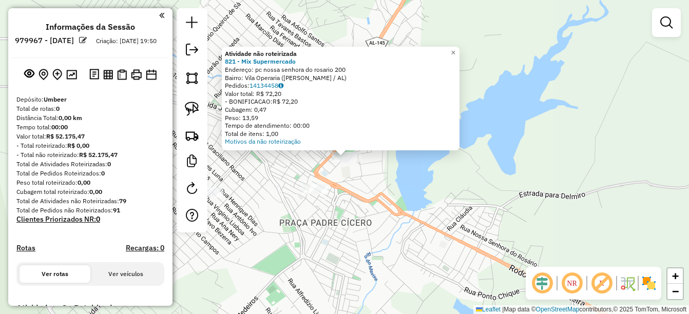
click at [370, 179] on div "Atividade não roteirizada 821 - Mix Supermercado Endereço: pc nossa senhora do …" at bounding box center [344, 157] width 689 height 314
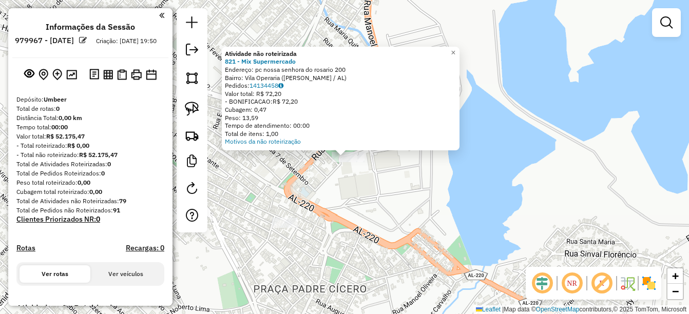
click at [378, 190] on div "Atividade não roteirizada 821 - Mix Supermercado Endereço: pc nossa senhora do …" at bounding box center [344, 157] width 689 height 314
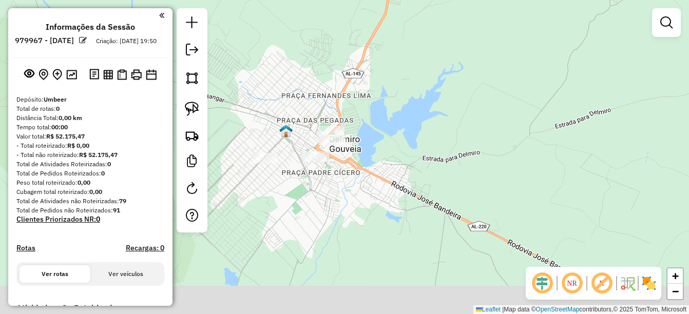
drag, startPoint x: 416, startPoint y: 185, endPoint x: 399, endPoint y: 166, distance: 25.1
click at [399, 166] on div "Janela de atendimento Grade de atendimento Capacidade Transportadoras Veículos …" at bounding box center [344, 157] width 689 height 314
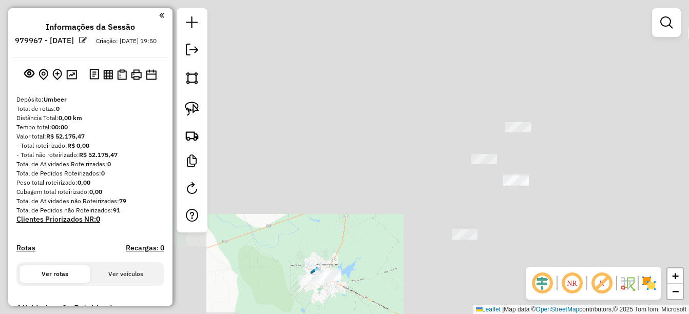
drag, startPoint x: 440, startPoint y: 72, endPoint x: 387, endPoint y: 188, distance: 127.6
click at [387, 188] on div "Janela de atendimento Grade de atendimento Capacidade Transportadoras Veículos …" at bounding box center [344, 157] width 689 height 314
click at [451, 219] on div "Janela de atendimento Grade de atendimento Capacidade Transportadoras Veículos …" at bounding box center [344, 157] width 689 height 314
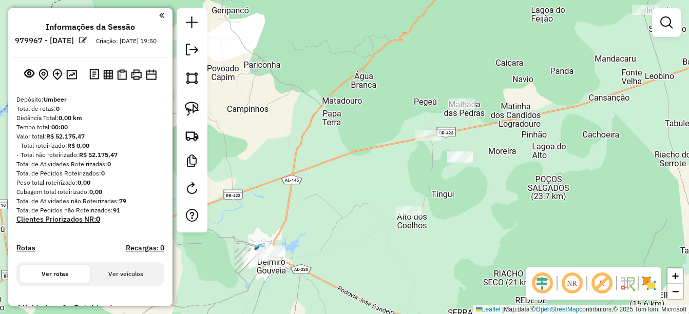
click at [411, 216] on div at bounding box center [409, 211] width 26 height 10
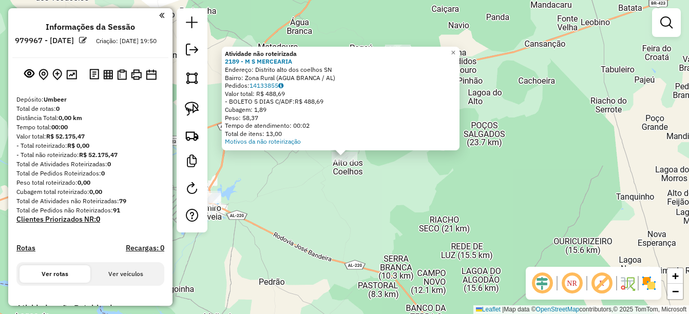
click at [335, 260] on div "Atividade não roteirizada 2189 - M S MERCEARIA Endereço: Distrito alto dos coel…" at bounding box center [344, 157] width 689 height 314
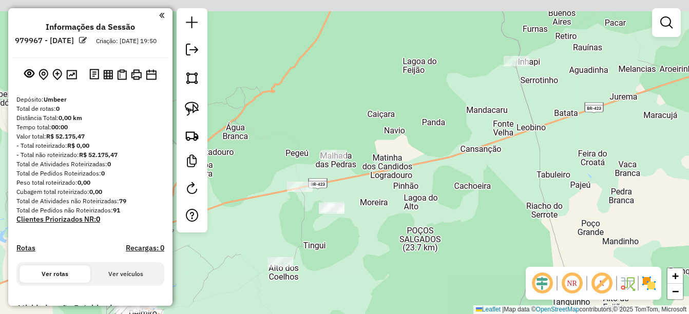
drag, startPoint x: 394, startPoint y: 206, endPoint x: 370, endPoint y: 270, distance: 67.9
click at [370, 270] on div "Janela de atendimento Grade de atendimento Capacidade Transportadoras Veículos …" at bounding box center [344, 157] width 689 height 314
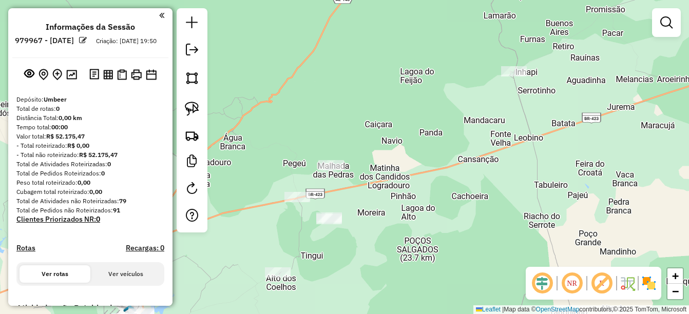
click at [298, 202] on div at bounding box center [298, 197] width 26 height 10
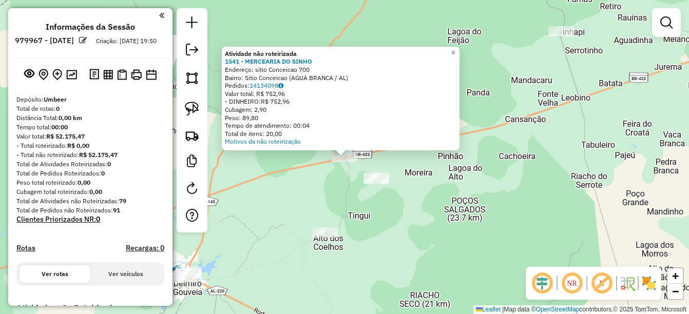
click at [409, 146] on div "Atividade não roteirizada 1541 - MERCEARIA DO SINHO Endereço: sitio Conceicao 7…" at bounding box center [341, 99] width 238 height 104
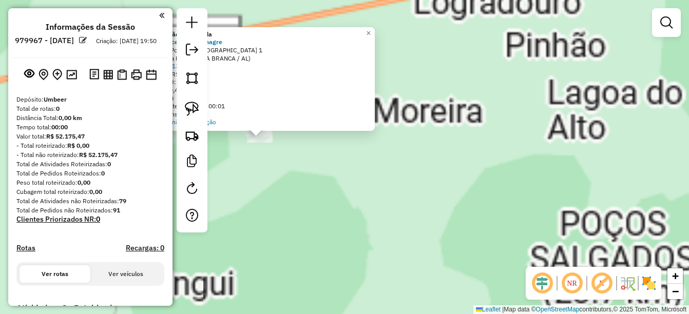
drag, startPoint x: 289, startPoint y: 193, endPoint x: 346, endPoint y: 209, distance: 58.7
click at [346, 209] on div "Atividade não roteirizada 1554 - Mercearia do Vinagre Endereço: Povoado [GEOGRA…" at bounding box center [344, 157] width 689 height 314
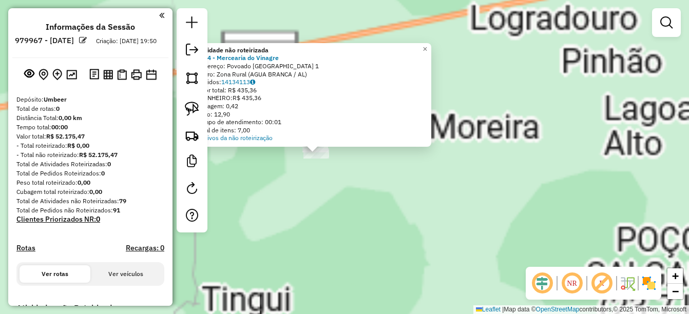
click at [315, 175] on div "Atividade não roteirizada 1554 - Mercearia do Vinagre Endereço: Povoado [GEOGRA…" at bounding box center [344, 157] width 689 height 314
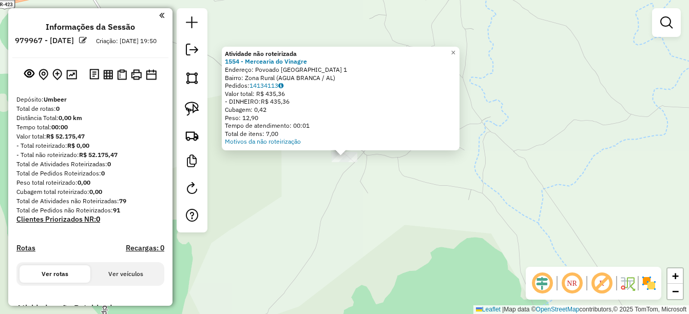
click at [405, 210] on div "Atividade não roteirizada 1554 - Mercearia do Vinagre Endereço: Povoado [GEOGRA…" at bounding box center [344, 157] width 689 height 314
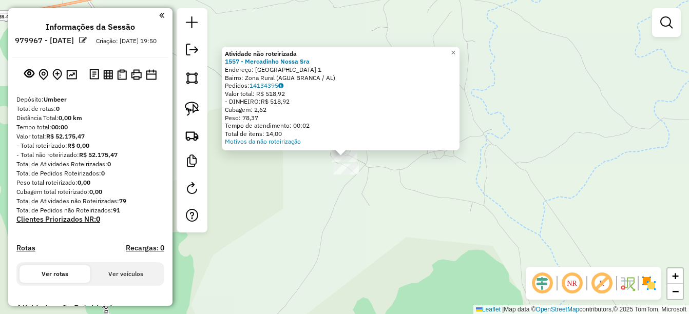
click at [457, 175] on div "Atividade não roteirizada 1557 - Mercadinho Nossa Sra Endereço: lagoa das pedra…" at bounding box center [344, 157] width 689 height 314
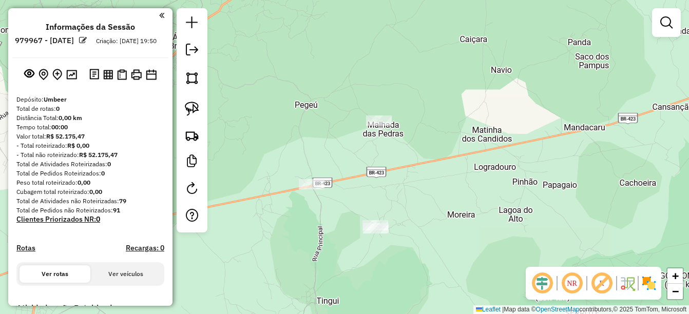
drag, startPoint x: 502, startPoint y: 116, endPoint x: 392, endPoint y: 187, distance: 131.2
click at [445, 175] on div "Janela de atendimento Grade de atendimento Capacidade Transportadoras Veículos …" at bounding box center [344, 157] width 689 height 314
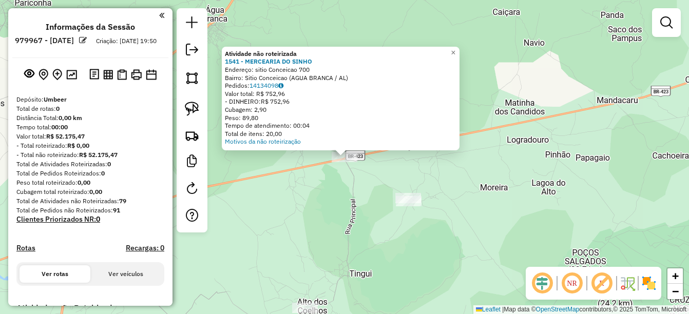
click at [321, 191] on div "Atividade não roteirizada 1541 - MERCEARIA DO SINHO Endereço: sitio Conceicao 7…" at bounding box center [344, 157] width 689 height 314
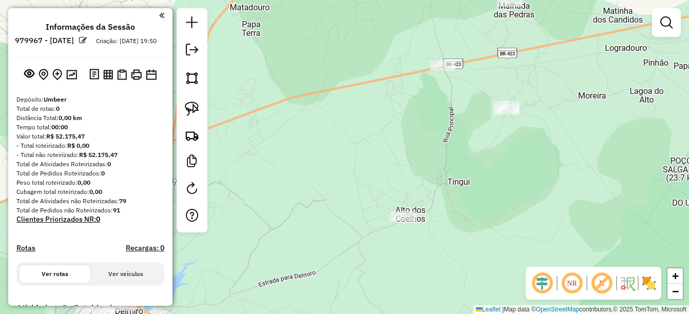
drag, startPoint x: 407, startPoint y: 186, endPoint x: 348, endPoint y: 332, distance: 157.1
click at [348, 314] on html "**********" at bounding box center [344, 157] width 689 height 314
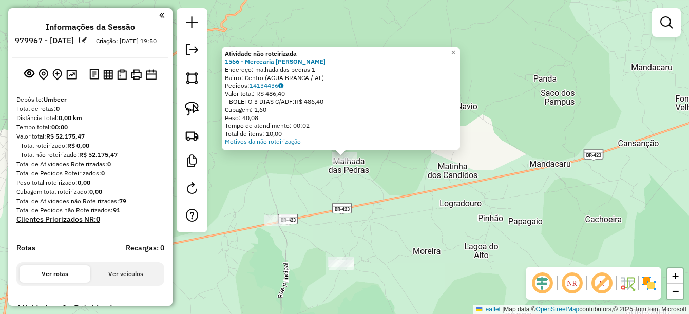
click at [491, 257] on div "Atividade não roteirizada 1566 - Mercearia [PERSON_NAME]: malhada das pedras 1 …" at bounding box center [344, 157] width 689 height 314
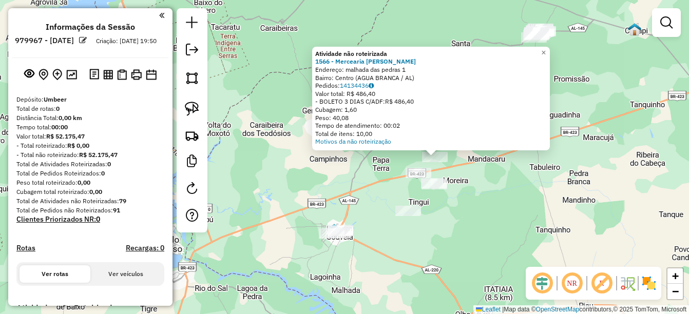
drag, startPoint x: 550, startPoint y: 178, endPoint x: 407, endPoint y: 191, distance: 143.4
click at [402, 183] on div "Atividade não roteirizada 1566 - Mercearia [PERSON_NAME]: malhada das pedras 1 …" at bounding box center [344, 157] width 689 height 314
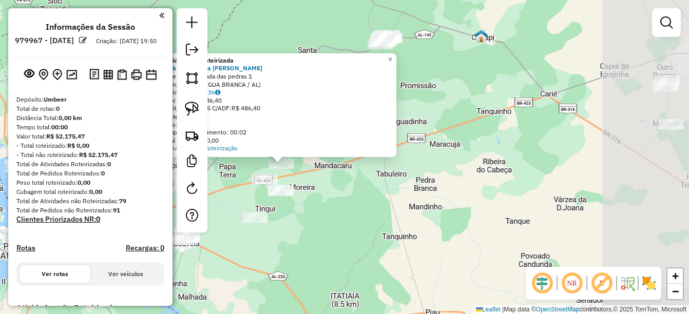
click at [456, 185] on div "Atividade não roteirizada 1566 - Mercearia [PERSON_NAME]: malhada das pedras 1 …" at bounding box center [344, 157] width 689 height 314
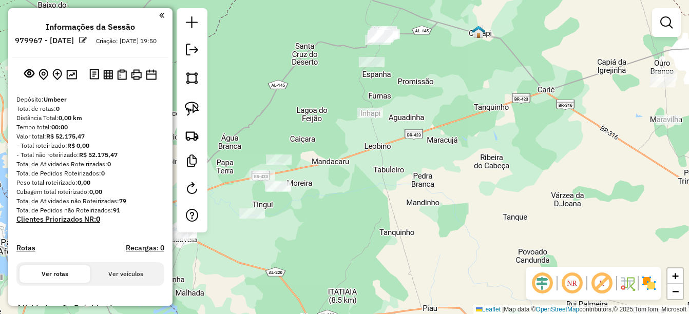
click at [385, 142] on div "Janela de atendimento Grade de atendimento Capacidade Transportadoras Veículos …" at bounding box center [344, 157] width 689 height 314
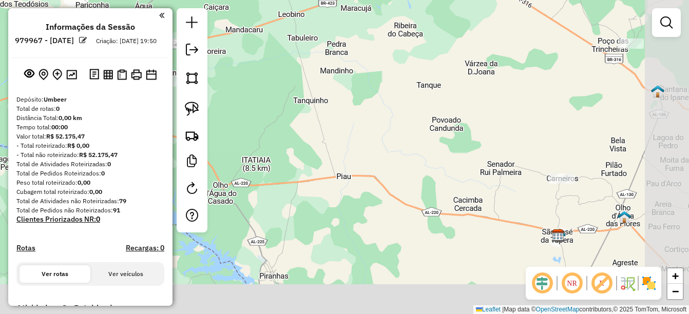
drag, startPoint x: 381, startPoint y: 133, endPoint x: 364, endPoint y: 85, distance: 50.9
click at [351, 72] on div "Janela de atendimento Grade de atendimento Capacidade Transportadoras Veículos …" at bounding box center [344, 157] width 689 height 314
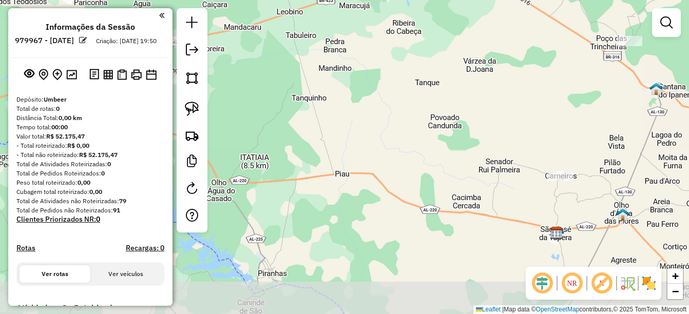
drag, startPoint x: 385, startPoint y: 137, endPoint x: 338, endPoint y: 108, distance: 54.9
click at [338, 108] on div "Janela de atendimento Grade de atendimento Capacidade Transportadoras Veículos …" at bounding box center [344, 157] width 689 height 314
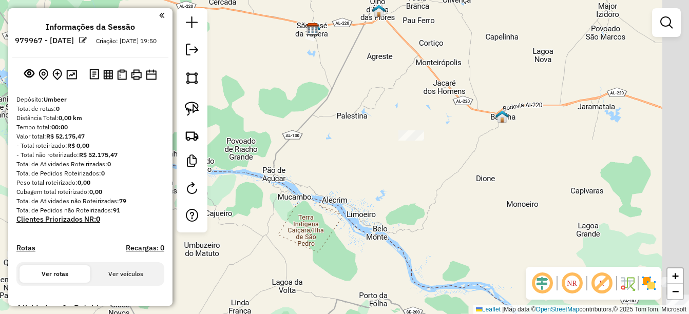
drag, startPoint x: 464, startPoint y: 108, endPoint x: 468, endPoint y: 113, distance: 5.9
click at [465, 108] on div "Janela de atendimento Grade de atendimento Capacidade Transportadoras Veículos …" at bounding box center [344, 157] width 689 height 314
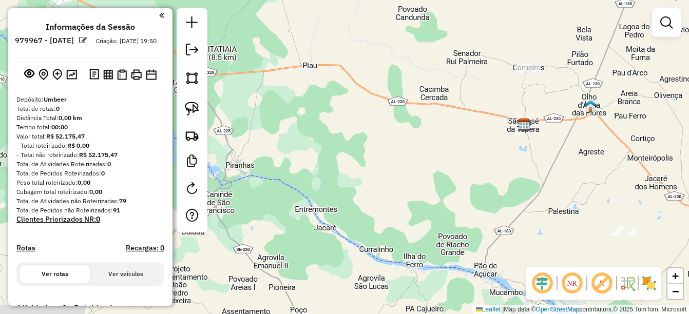
drag, startPoint x: 479, startPoint y: 252, endPoint x: 528, endPoint y: 264, distance: 50.2
click at [528, 264] on div "Janela de atendimento Grade de atendimento Capacidade Transportadoras Veículos …" at bounding box center [344, 157] width 689 height 314
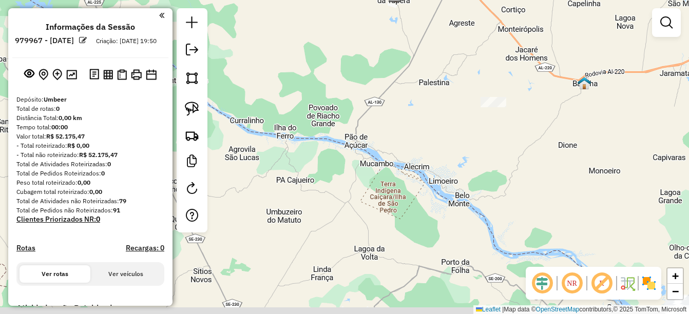
drag, startPoint x: 346, startPoint y: 74, endPoint x: 353, endPoint y: 112, distance: 39.2
click at [331, 64] on div "Janela de atendimento Grade de atendimento Capacidade Transportadoras Veículos …" at bounding box center [344, 157] width 689 height 314
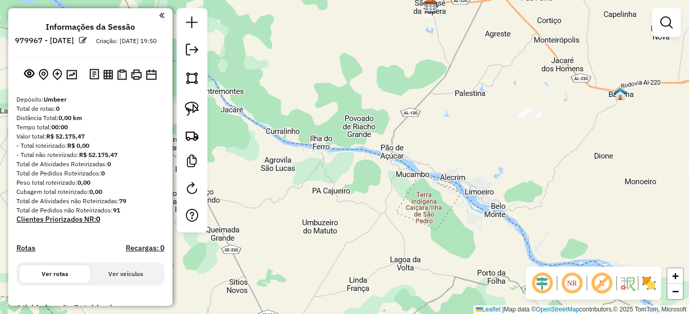
drag, startPoint x: 318, startPoint y: 116, endPoint x: 448, endPoint y: 183, distance: 146.6
click at [448, 183] on div "Janela de atendimento Grade de atendimento Capacidade Transportadoras Veículos …" at bounding box center [344, 157] width 689 height 314
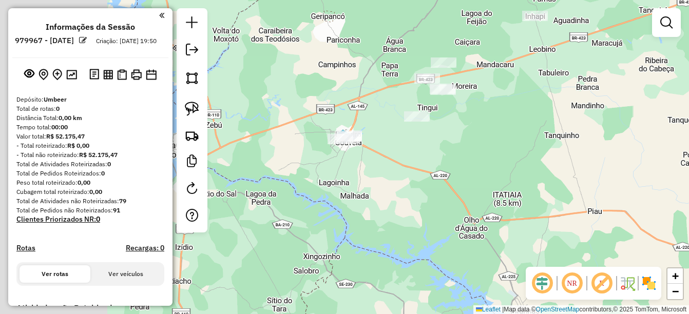
drag, startPoint x: 268, startPoint y: 53, endPoint x: 521, endPoint y: 252, distance: 321.9
click at [521, 252] on div "Janela de atendimento Grade de atendimento Capacidade Transportadoras Veículos …" at bounding box center [344, 157] width 689 height 314
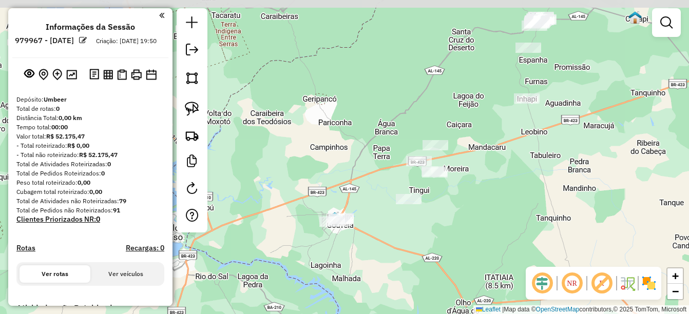
drag, startPoint x: 380, startPoint y: 184, endPoint x: 366, endPoint y: 265, distance: 81.9
click at [366, 265] on div "Janela de atendimento Grade de atendimento Capacidade Transportadoras Veículos …" at bounding box center [344, 157] width 689 height 314
